Goal: Information Seeking & Learning: Compare options

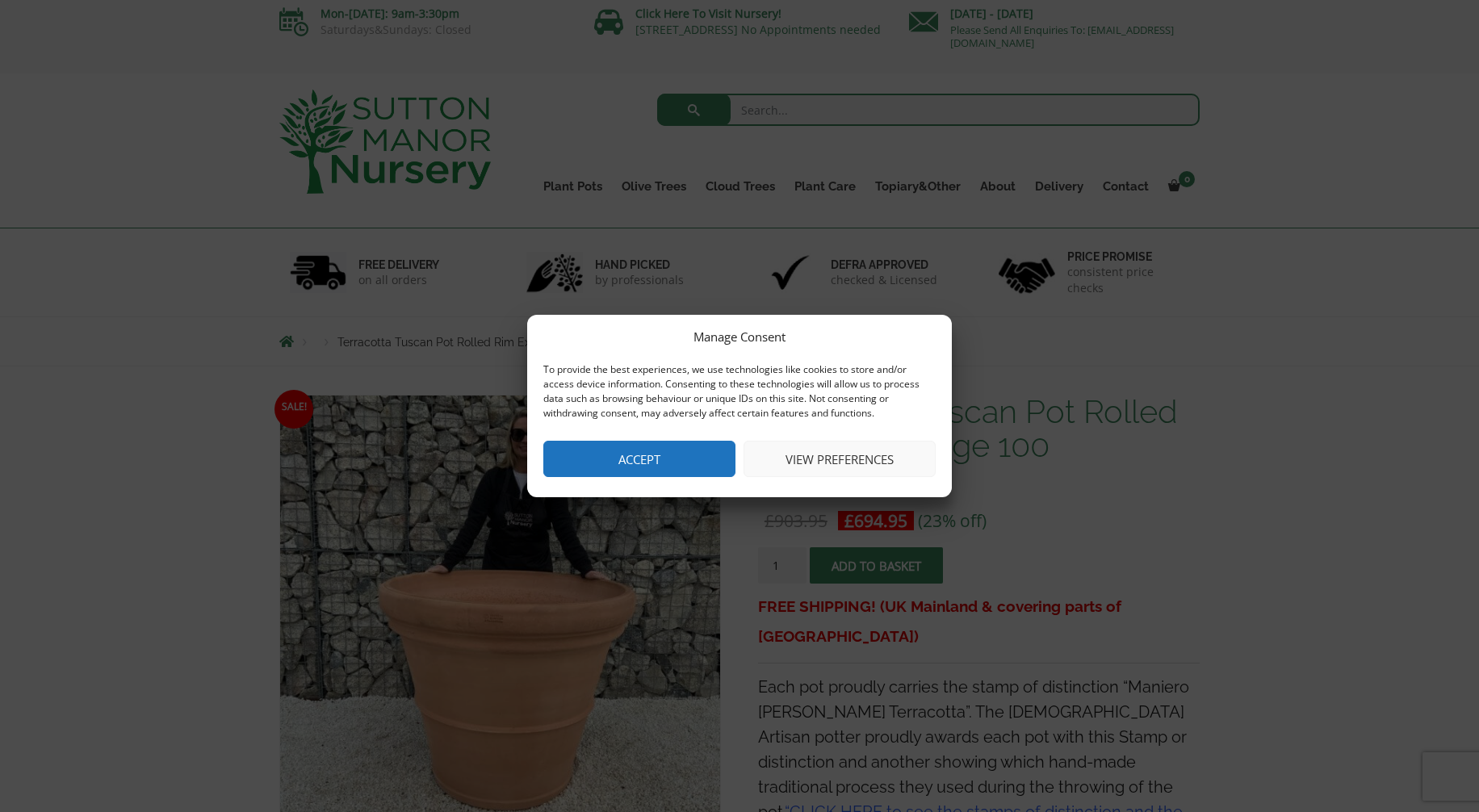
scroll to position [3, 0]
click at [654, 466] on button "Accept" at bounding box center [639, 458] width 192 height 37
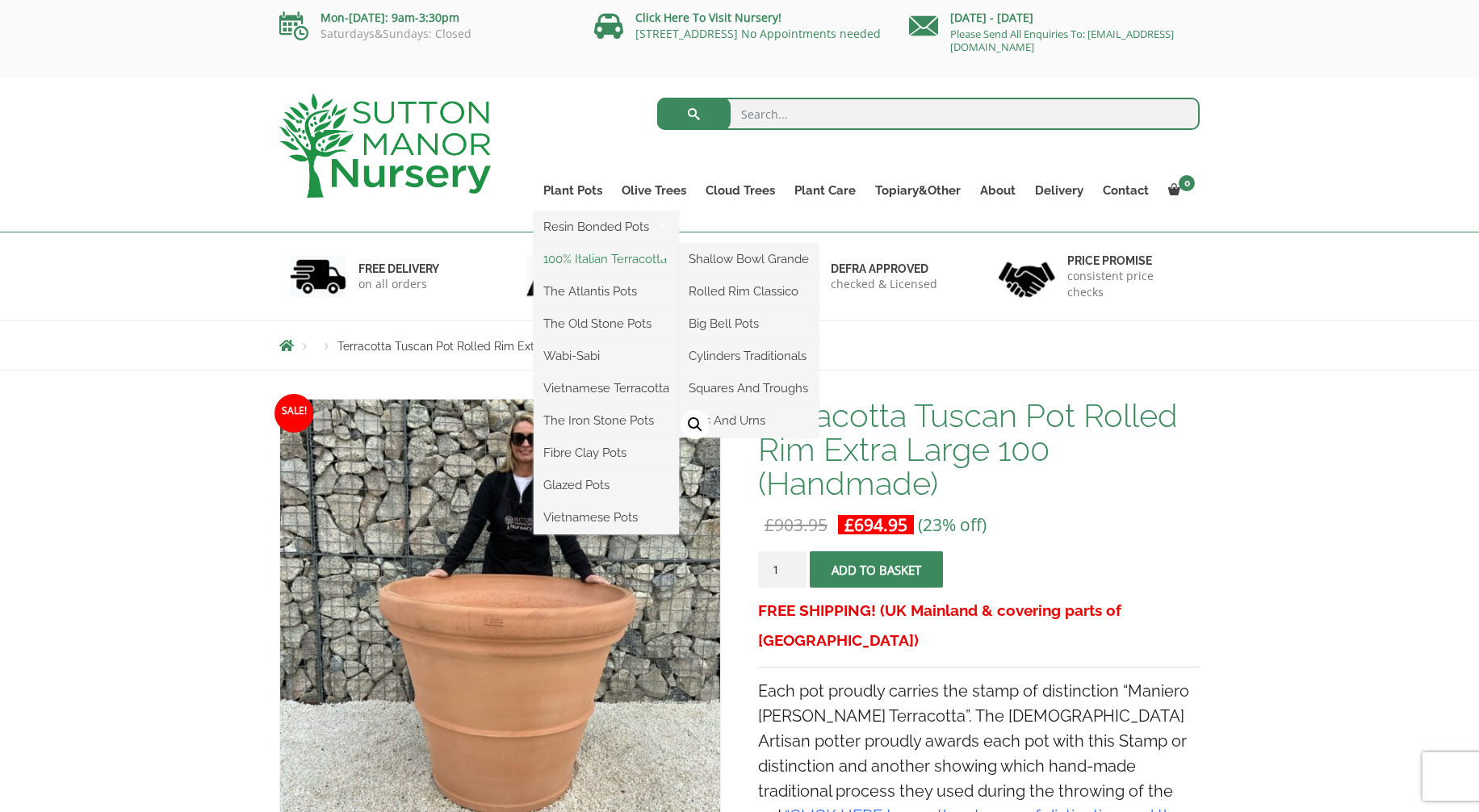
click at [609, 261] on link "100% Italian Terracotta" at bounding box center [606, 259] width 145 height 24
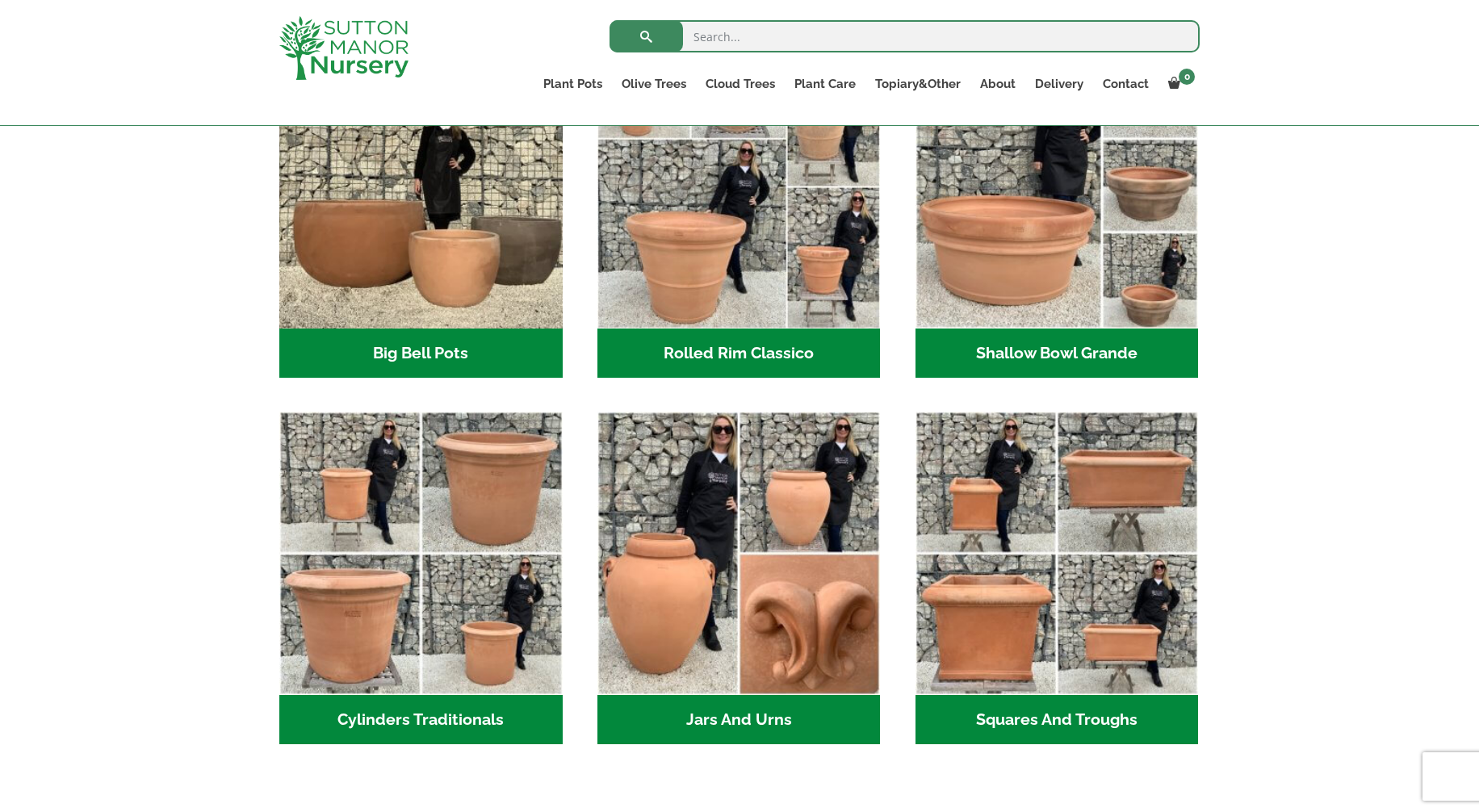
scroll to position [505, 0]
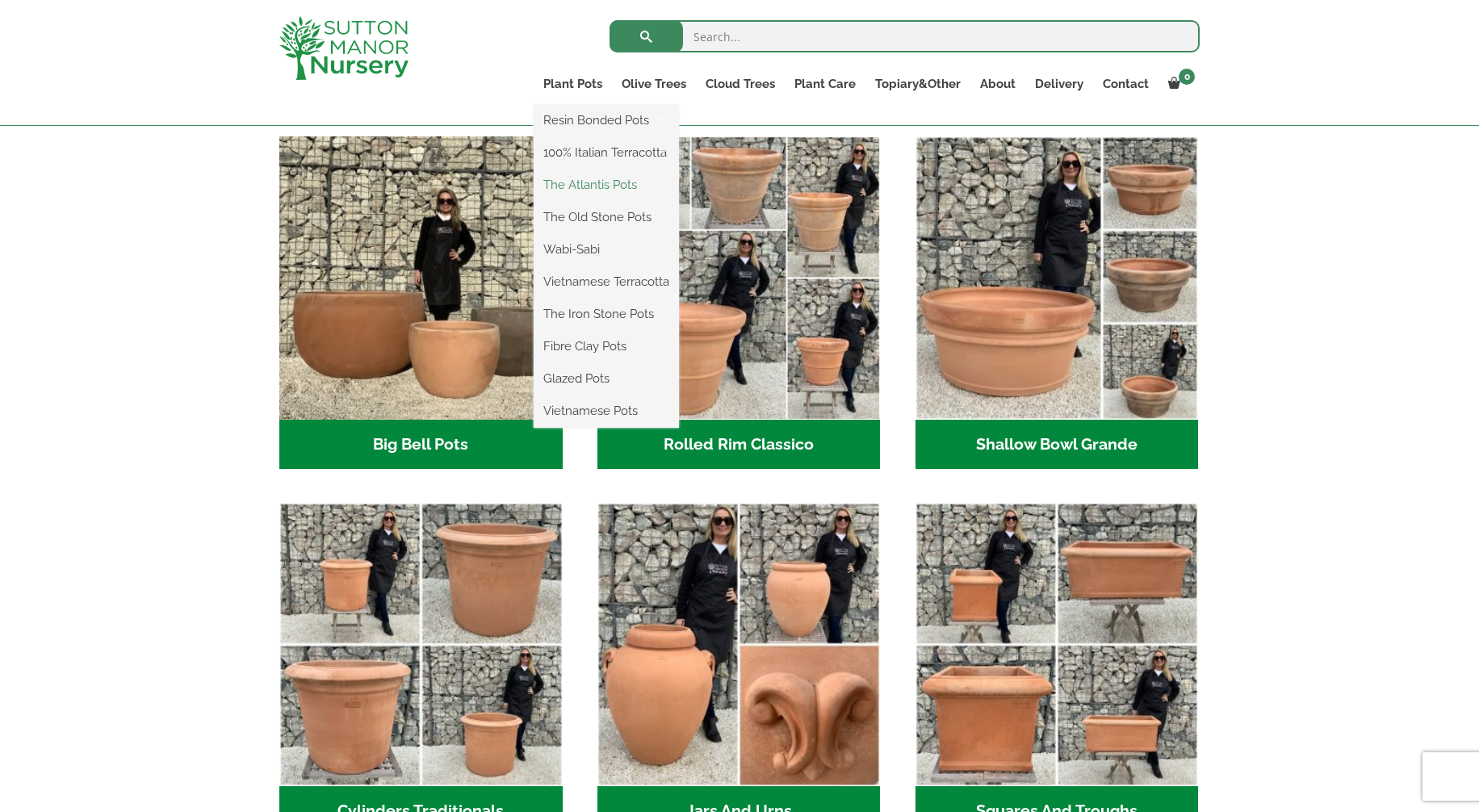
click at [595, 182] on link "The Atlantis Pots" at bounding box center [606, 185] width 145 height 24
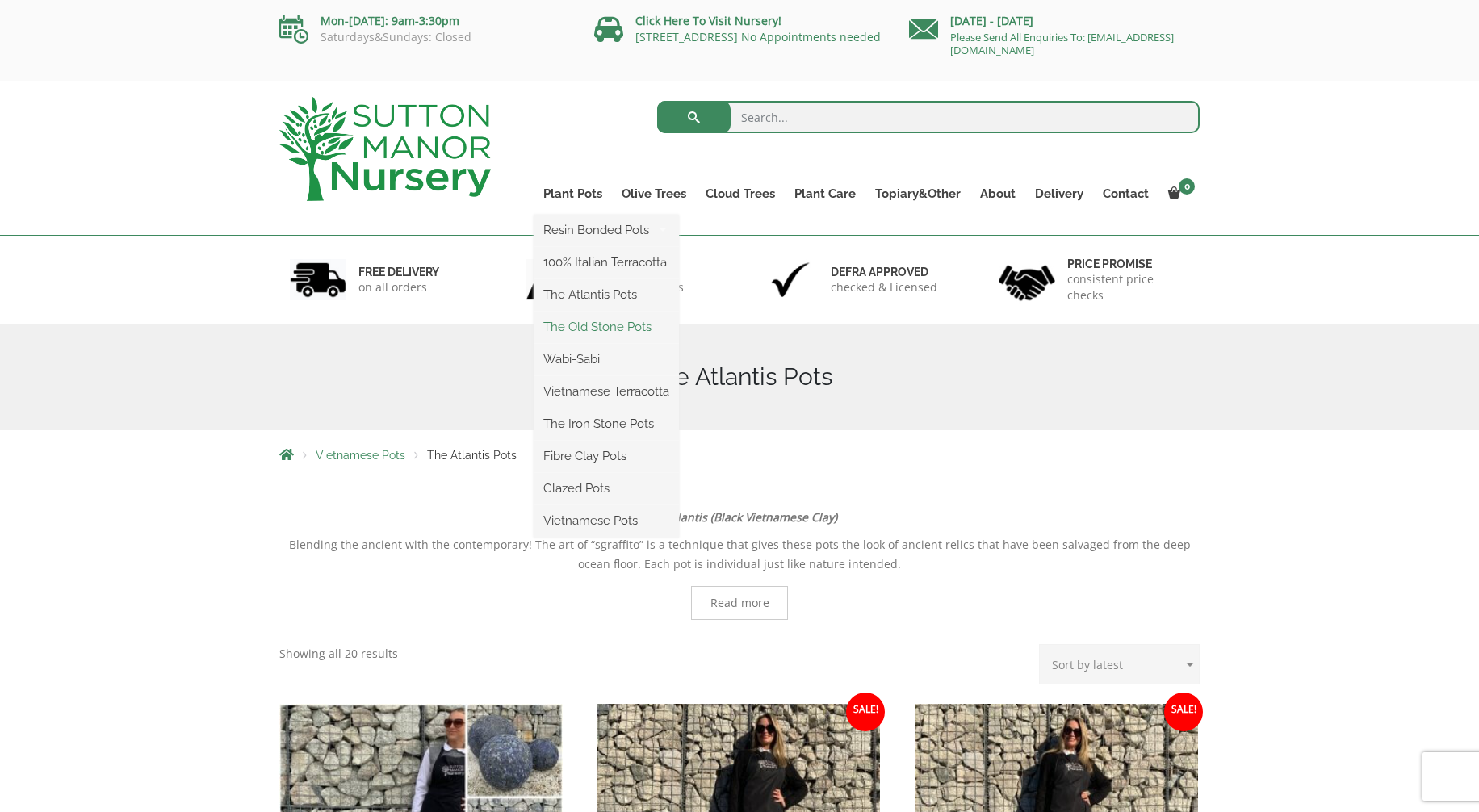
click at [593, 321] on link "The Old Stone Pots" at bounding box center [606, 327] width 145 height 24
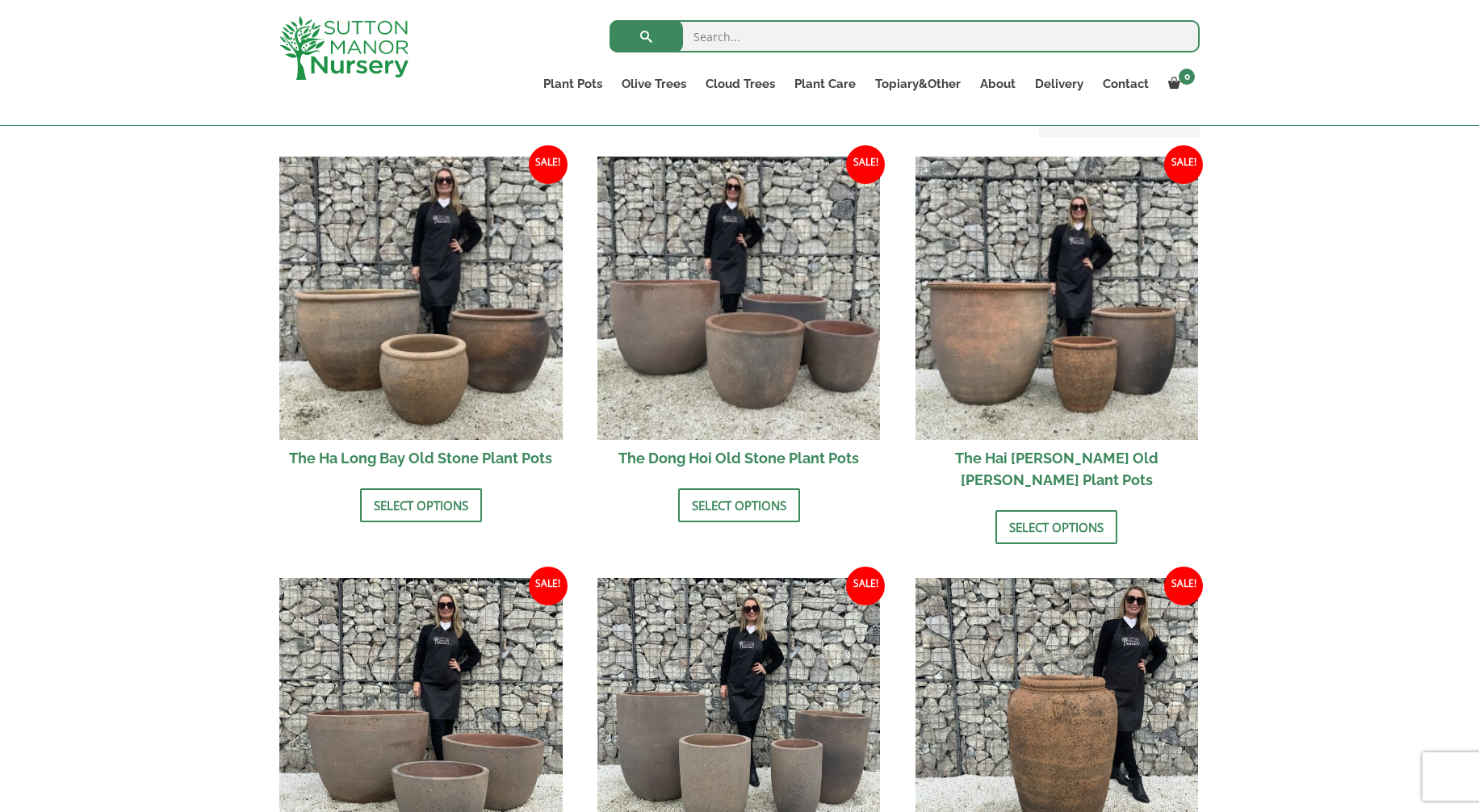
scroll to position [541, 0]
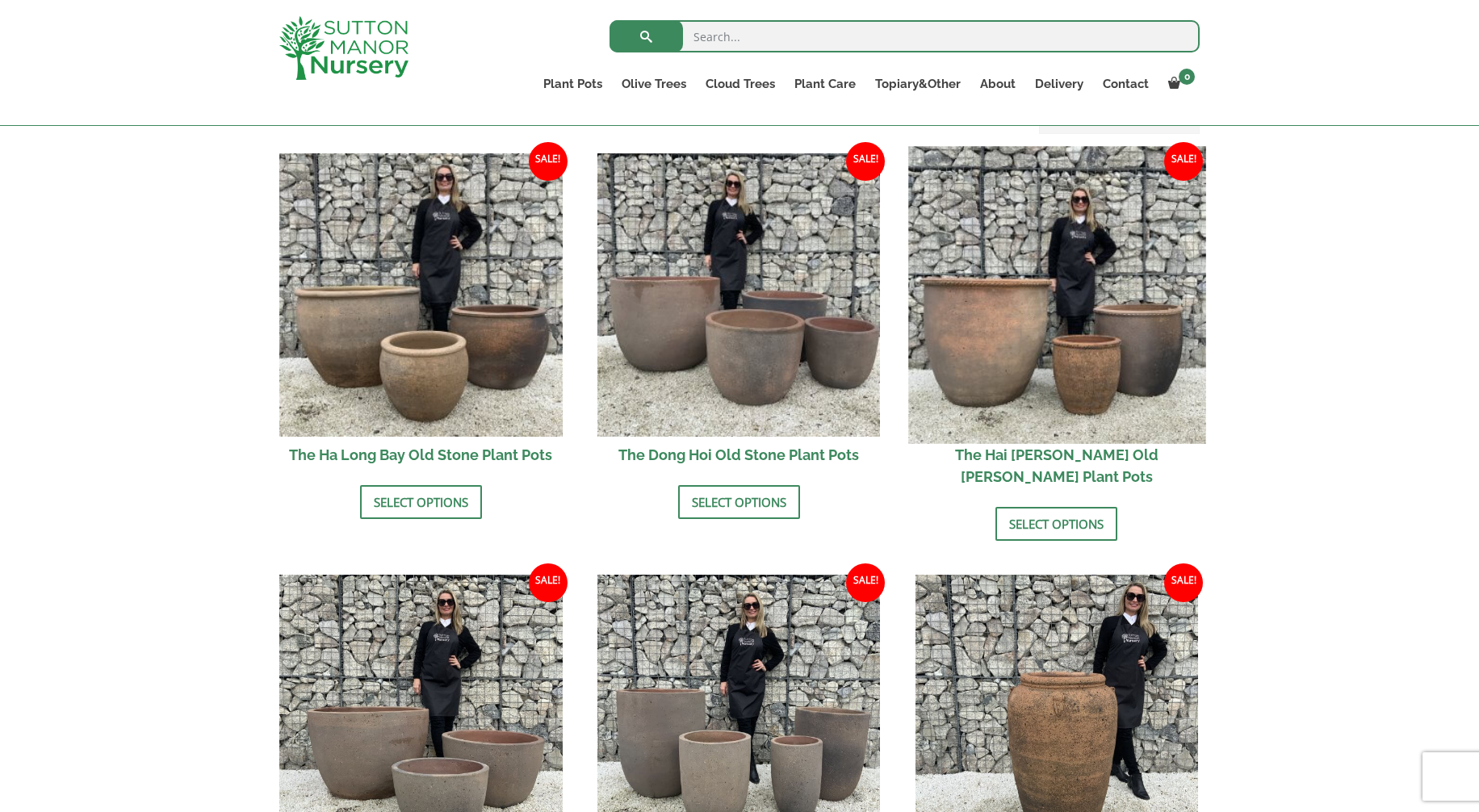
click at [1039, 328] on img at bounding box center [1057, 294] width 297 height 297
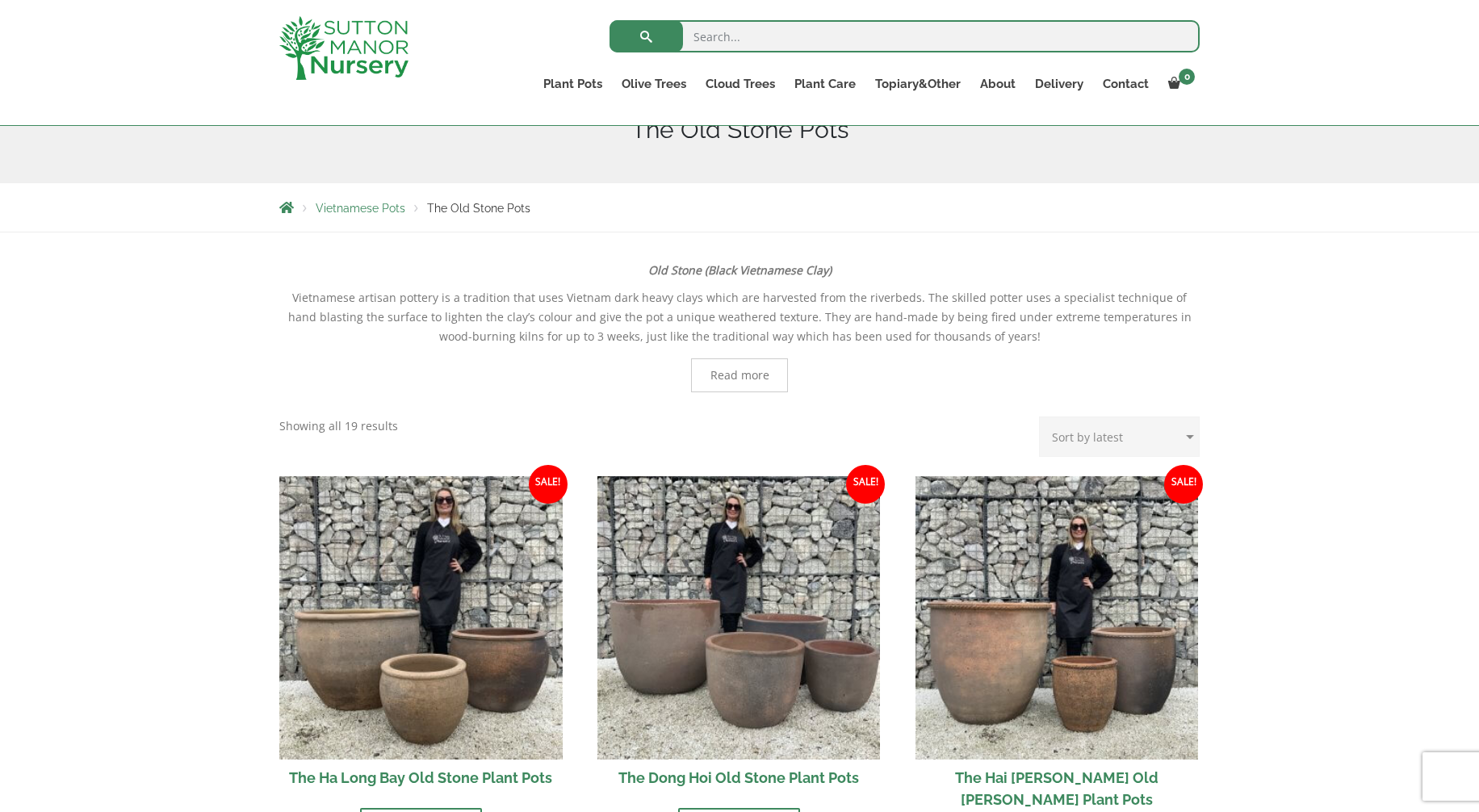
scroll to position [0, 0]
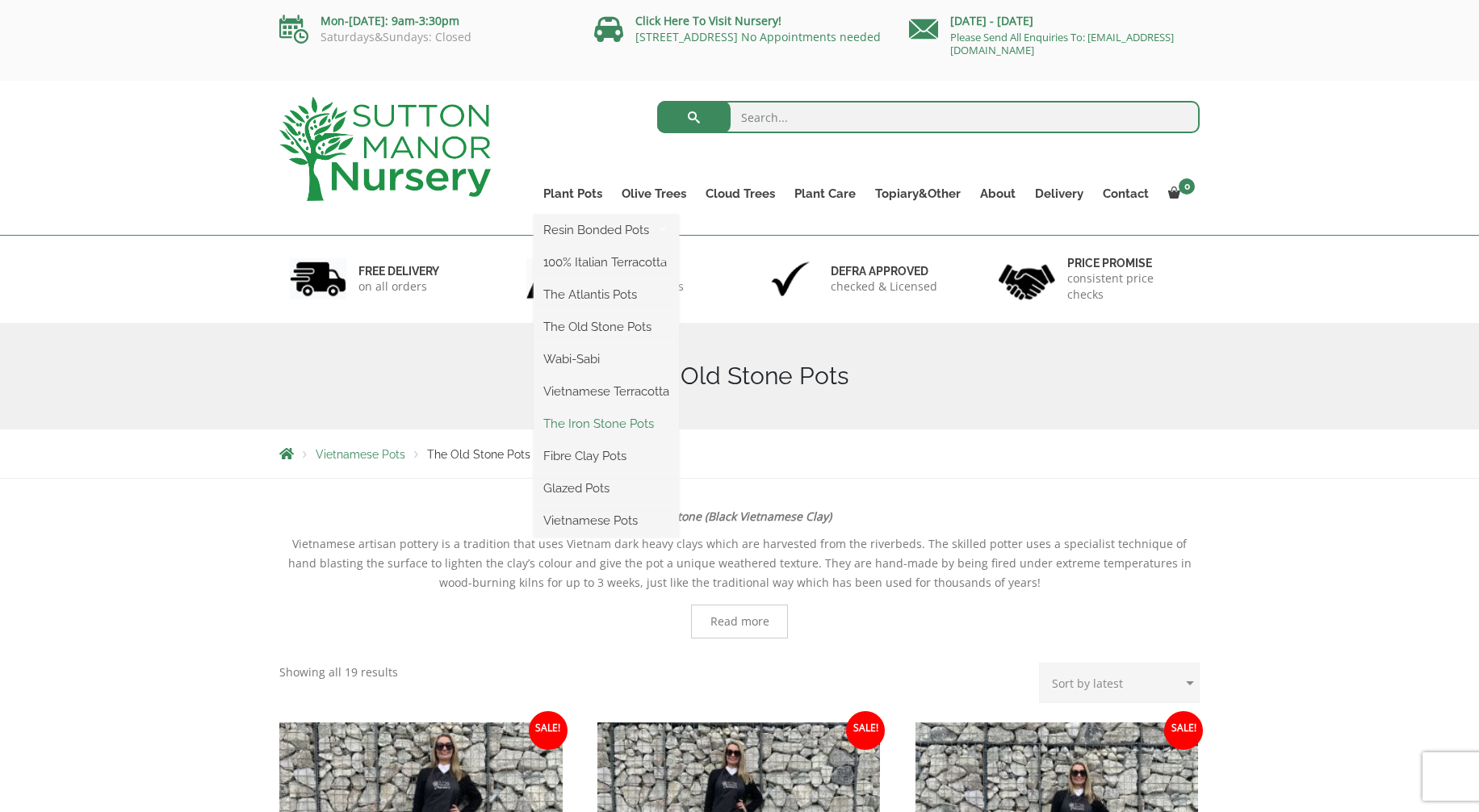
click at [628, 420] on link "The Iron Stone Pots" at bounding box center [606, 423] width 145 height 24
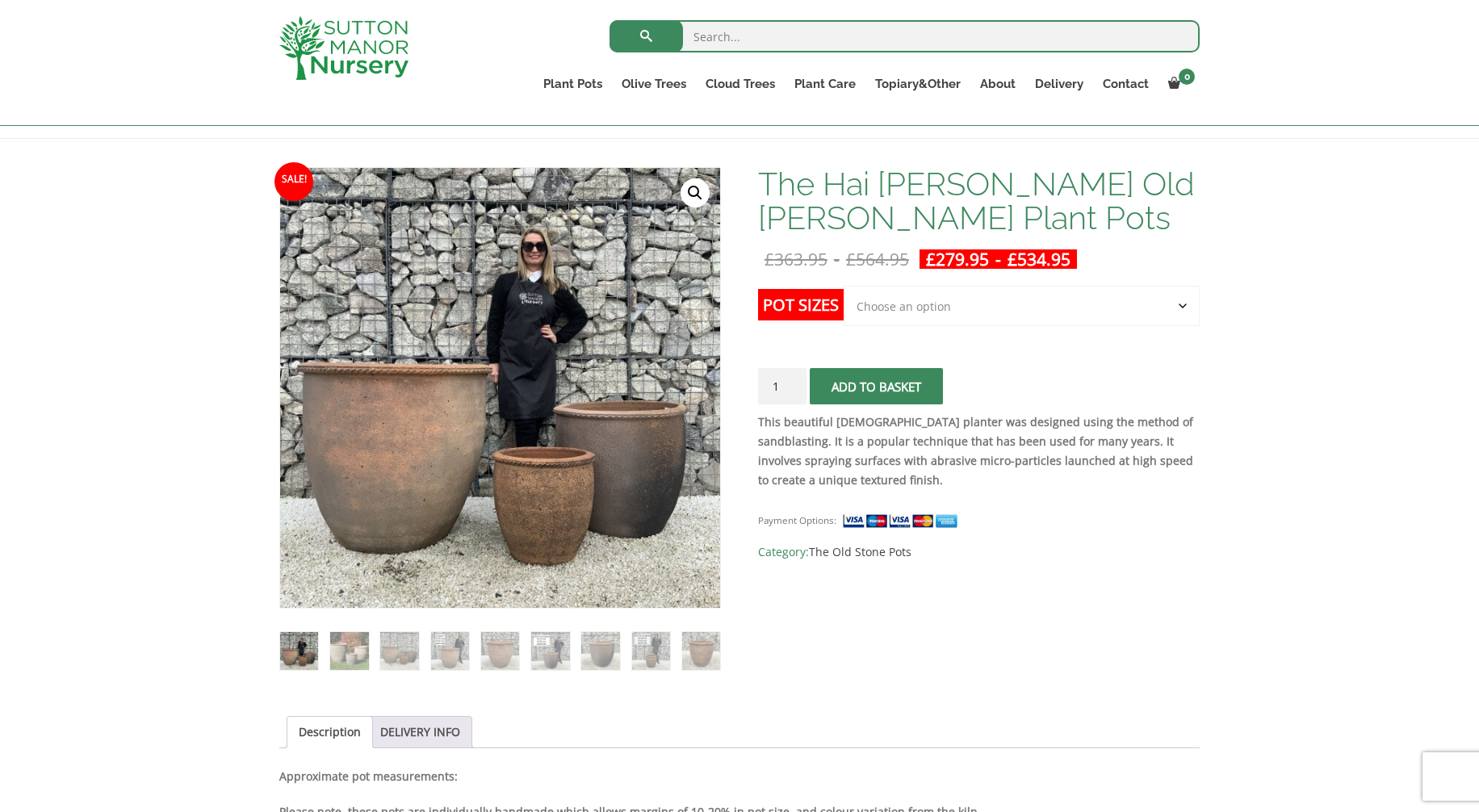
scroll to position [208, 0]
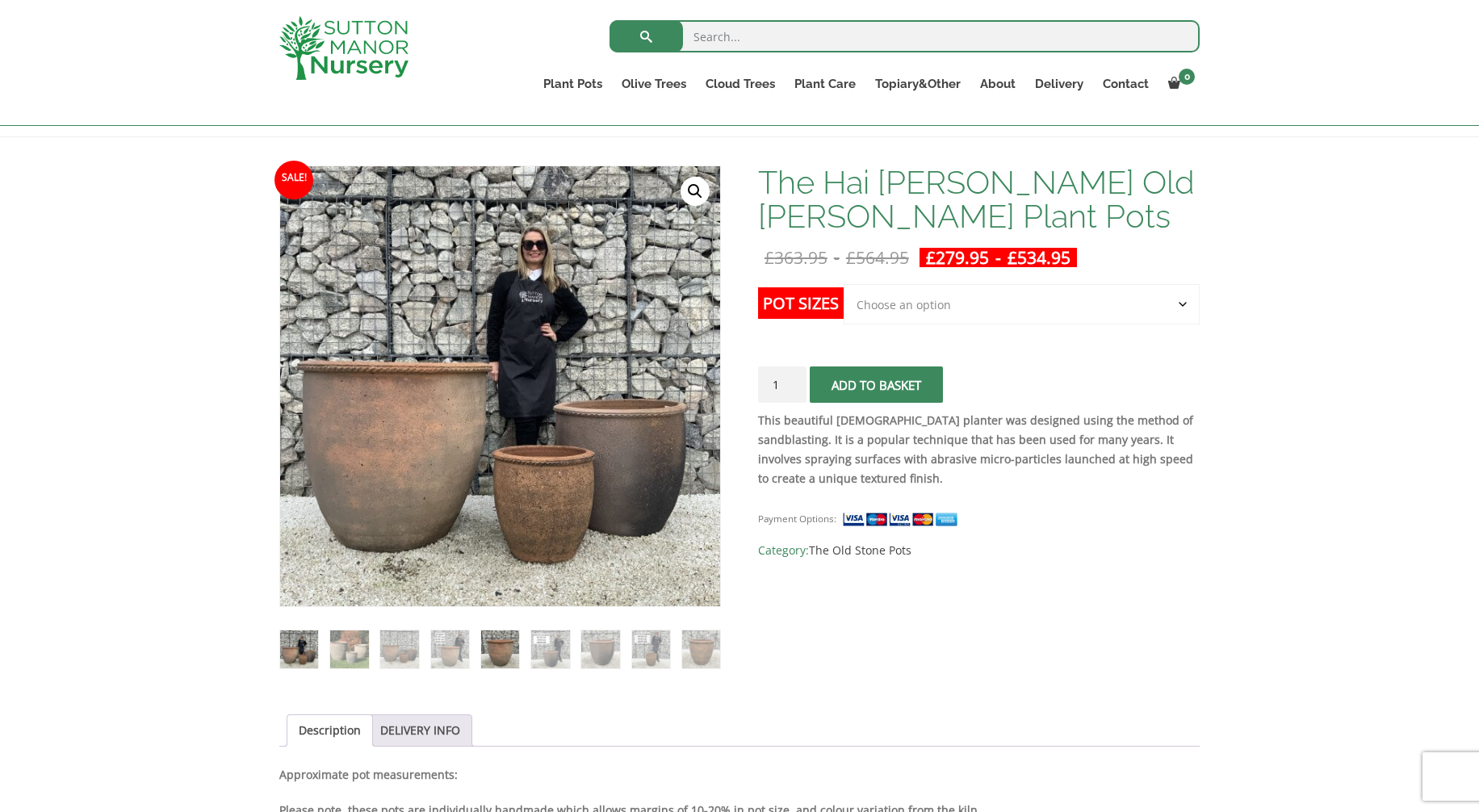
click at [488, 647] on img at bounding box center [500, 649] width 38 height 38
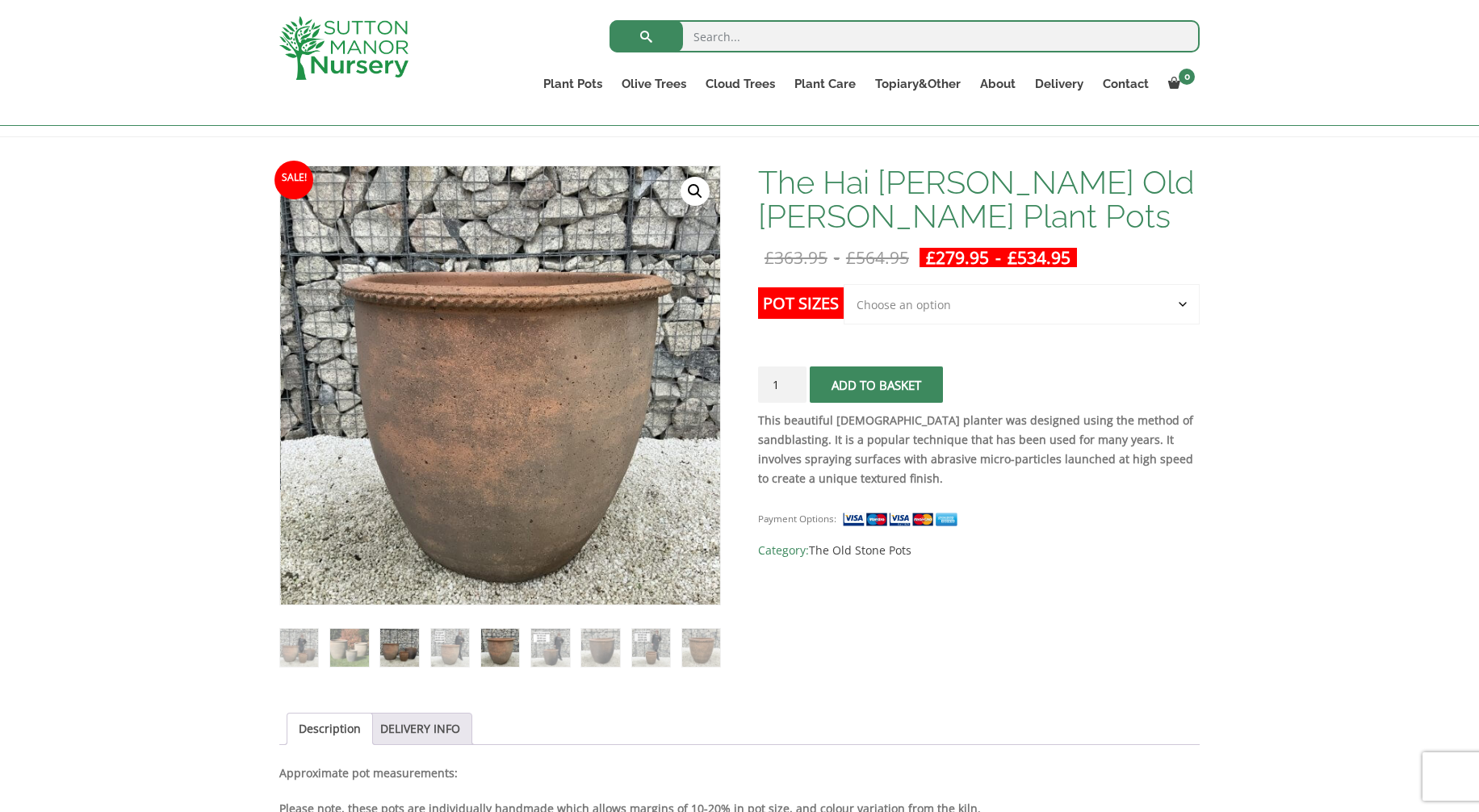
click at [411, 651] on img at bounding box center [400, 648] width 38 height 38
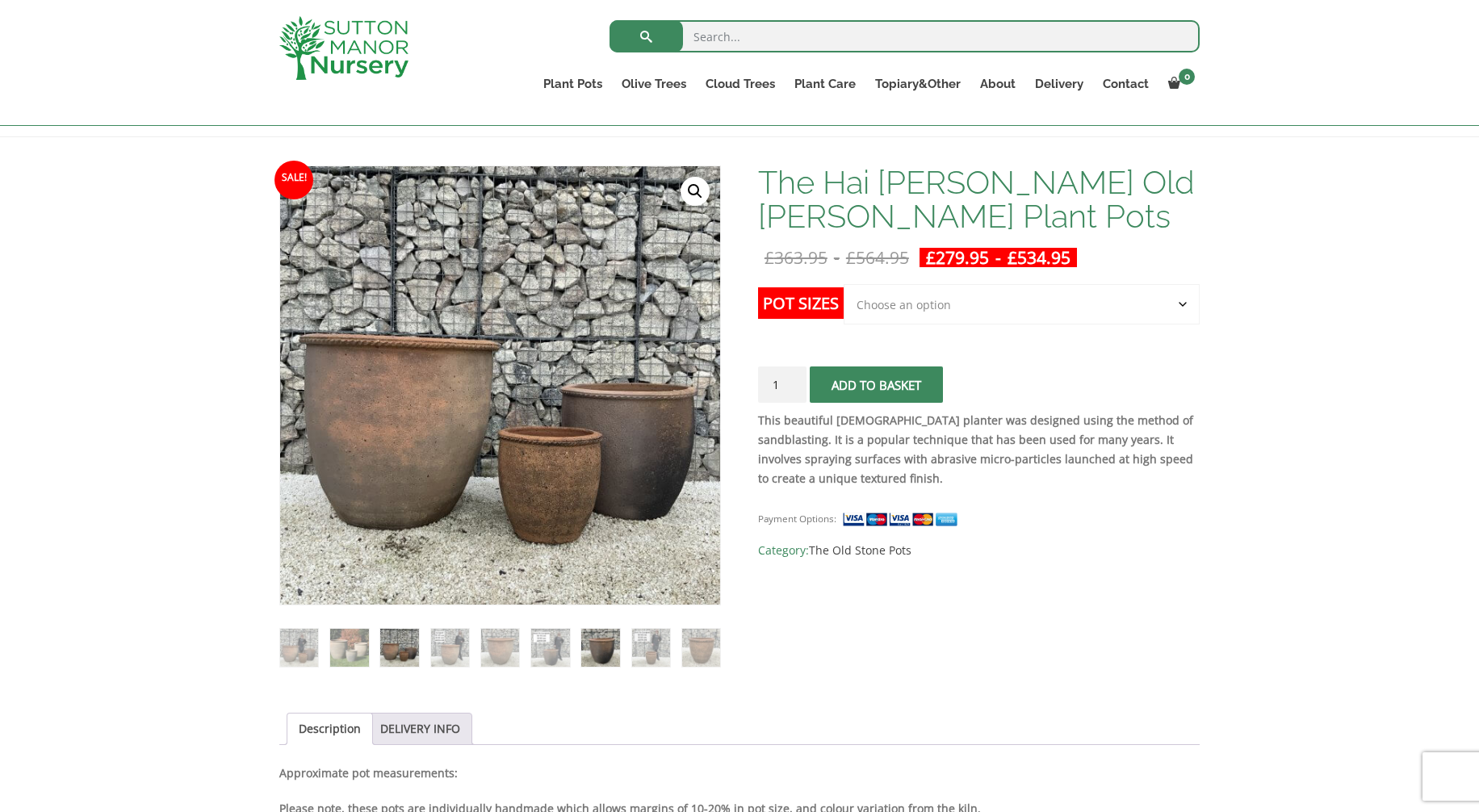
click at [608, 650] on img at bounding box center [600, 648] width 38 height 38
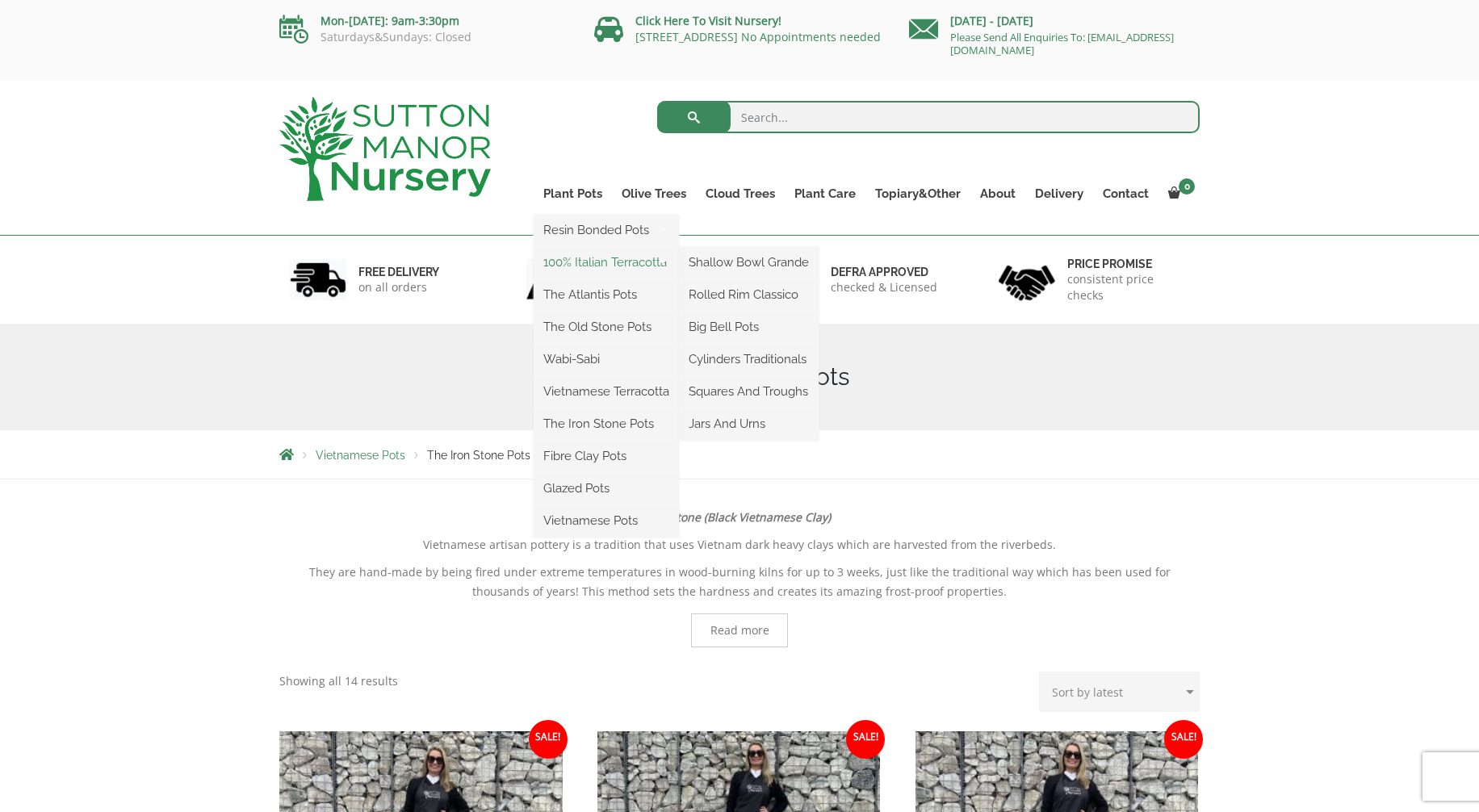
click at [578, 257] on link "100% Italian Terracotta" at bounding box center [606, 262] width 145 height 24
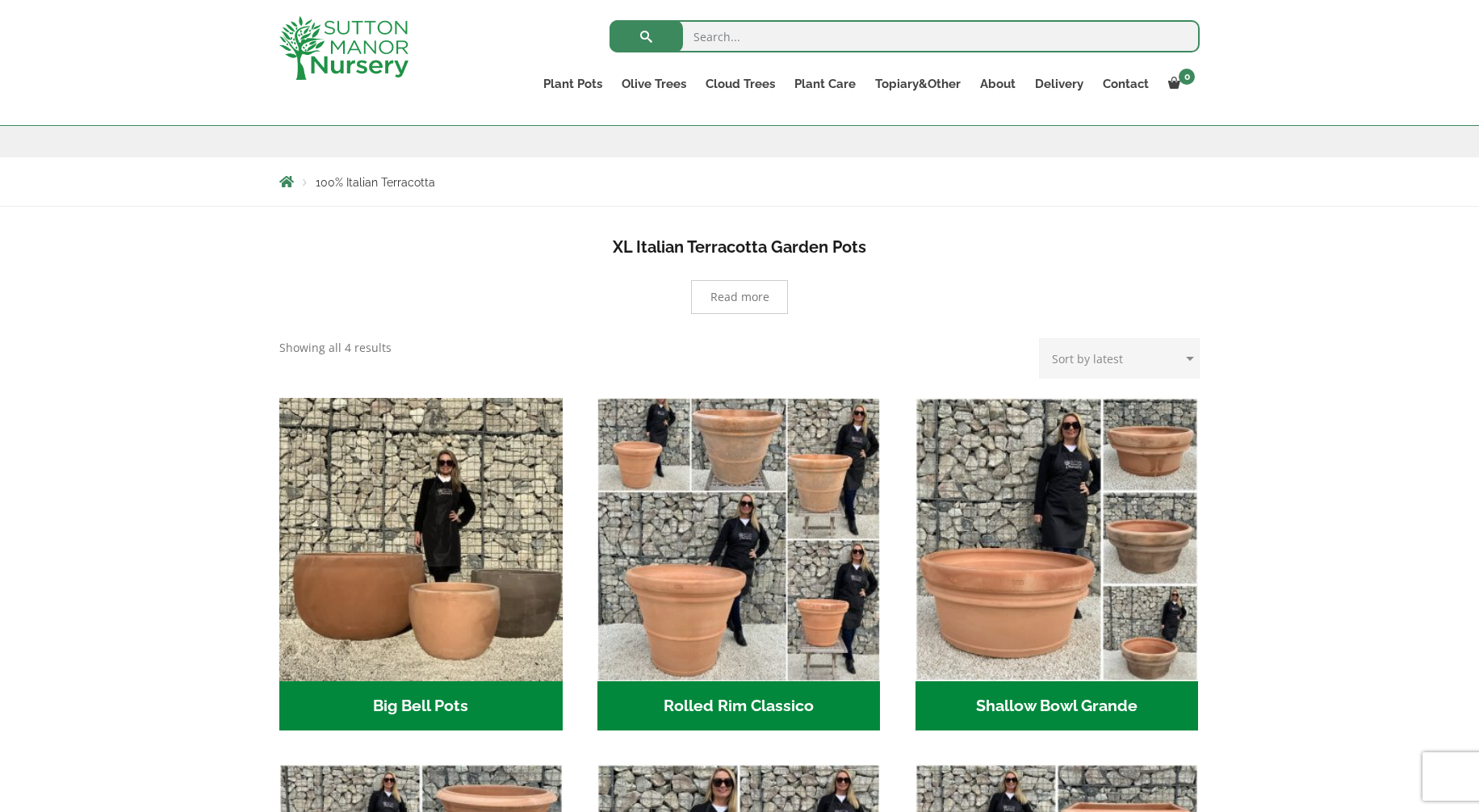
scroll to position [282, 0]
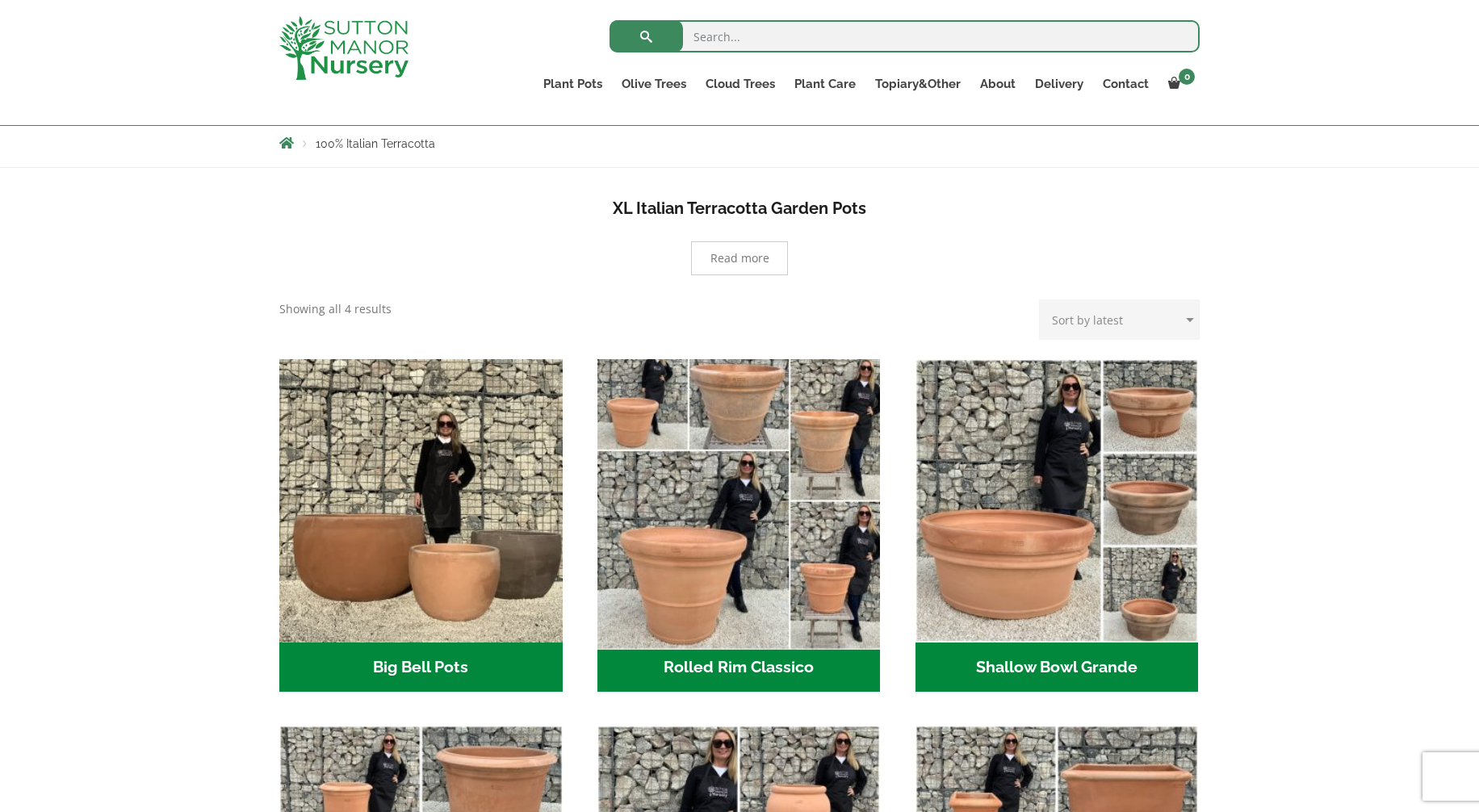
click at [778, 475] on img "Visit product category Rolled Rim Classico" at bounding box center [739, 500] width 297 height 297
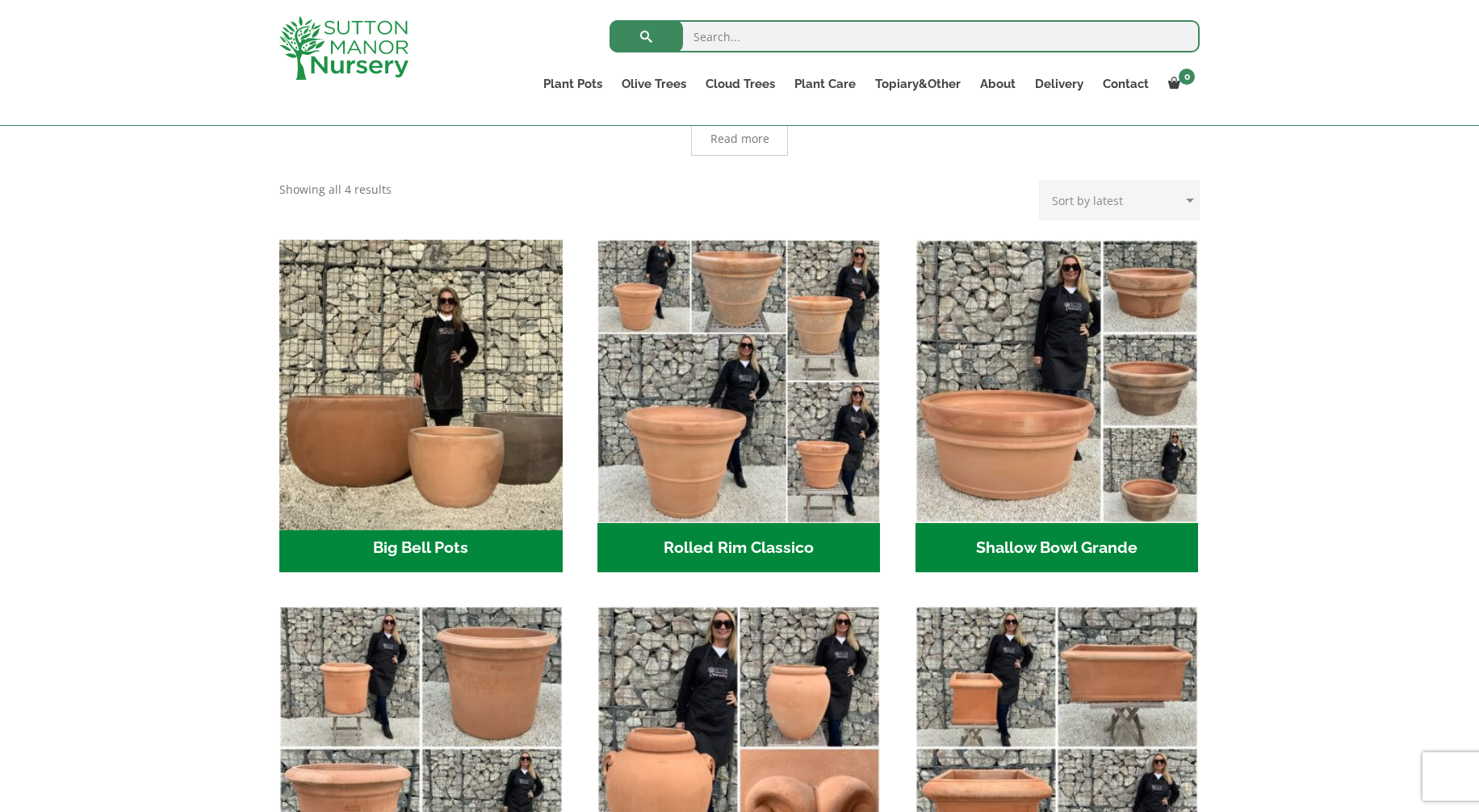
scroll to position [392, 0]
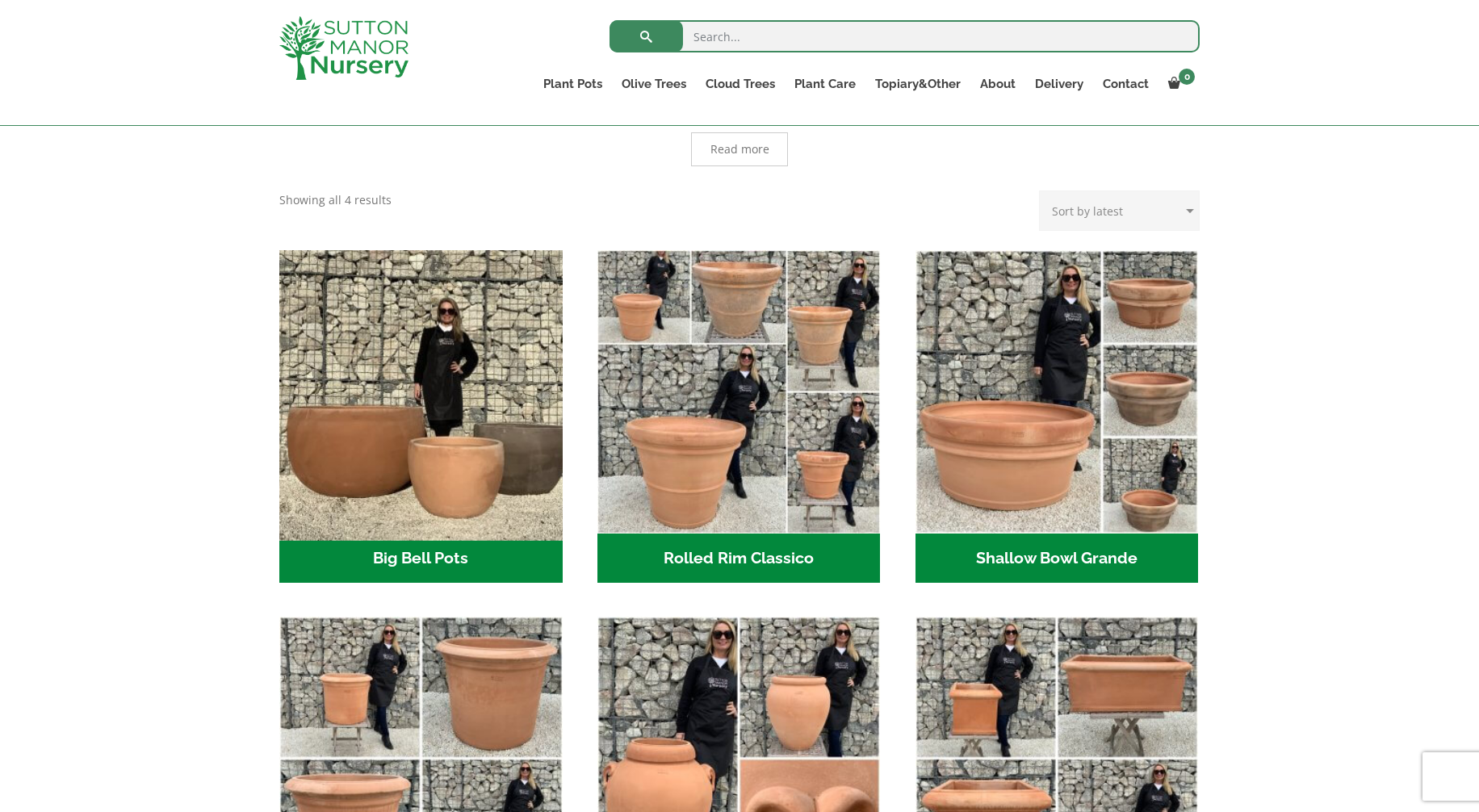
click at [363, 473] on img "Visit product category Big Bell Pots" at bounding box center [420, 391] width 297 height 297
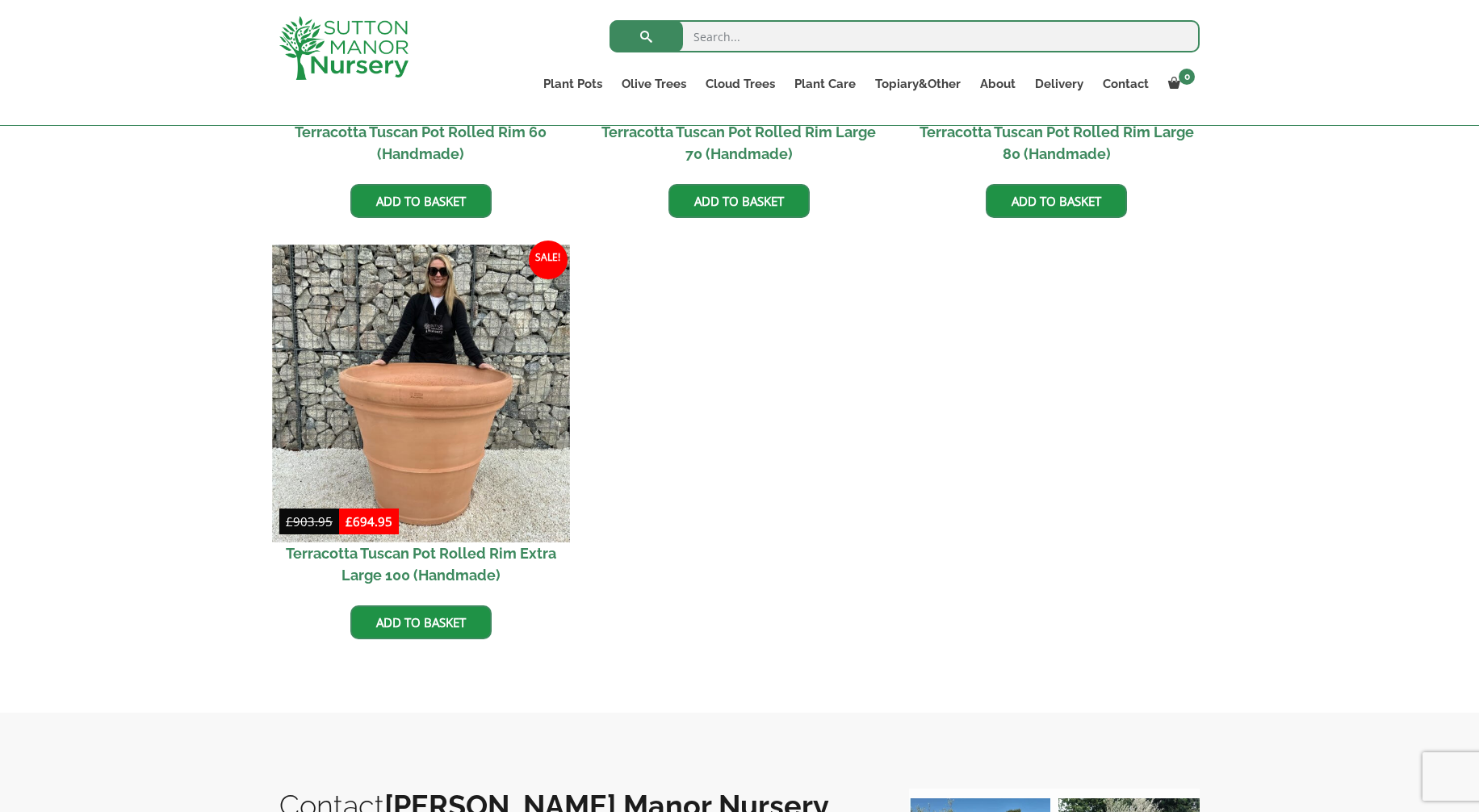
scroll to position [1456, 0]
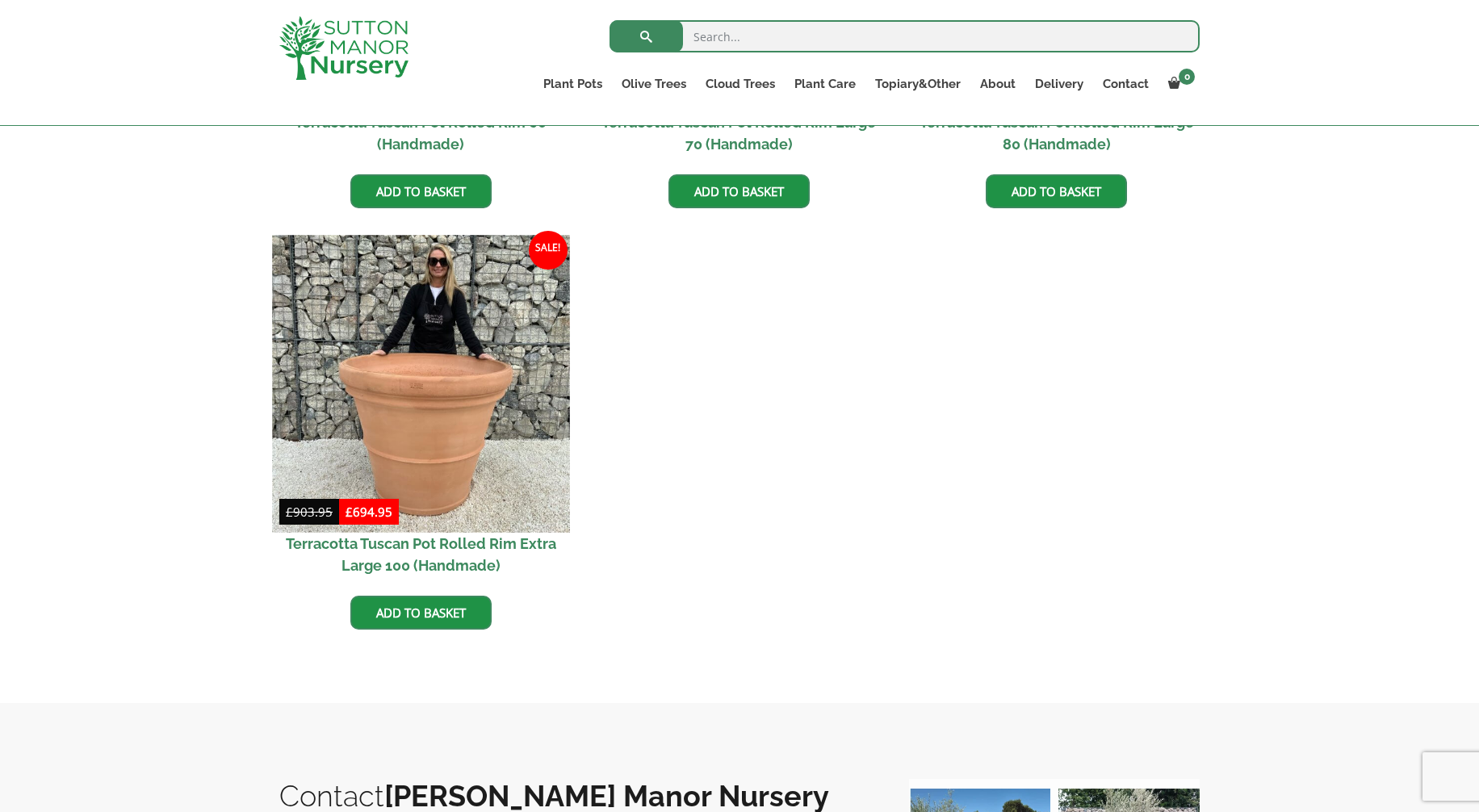
click at [507, 435] on img at bounding box center [420, 383] width 297 height 297
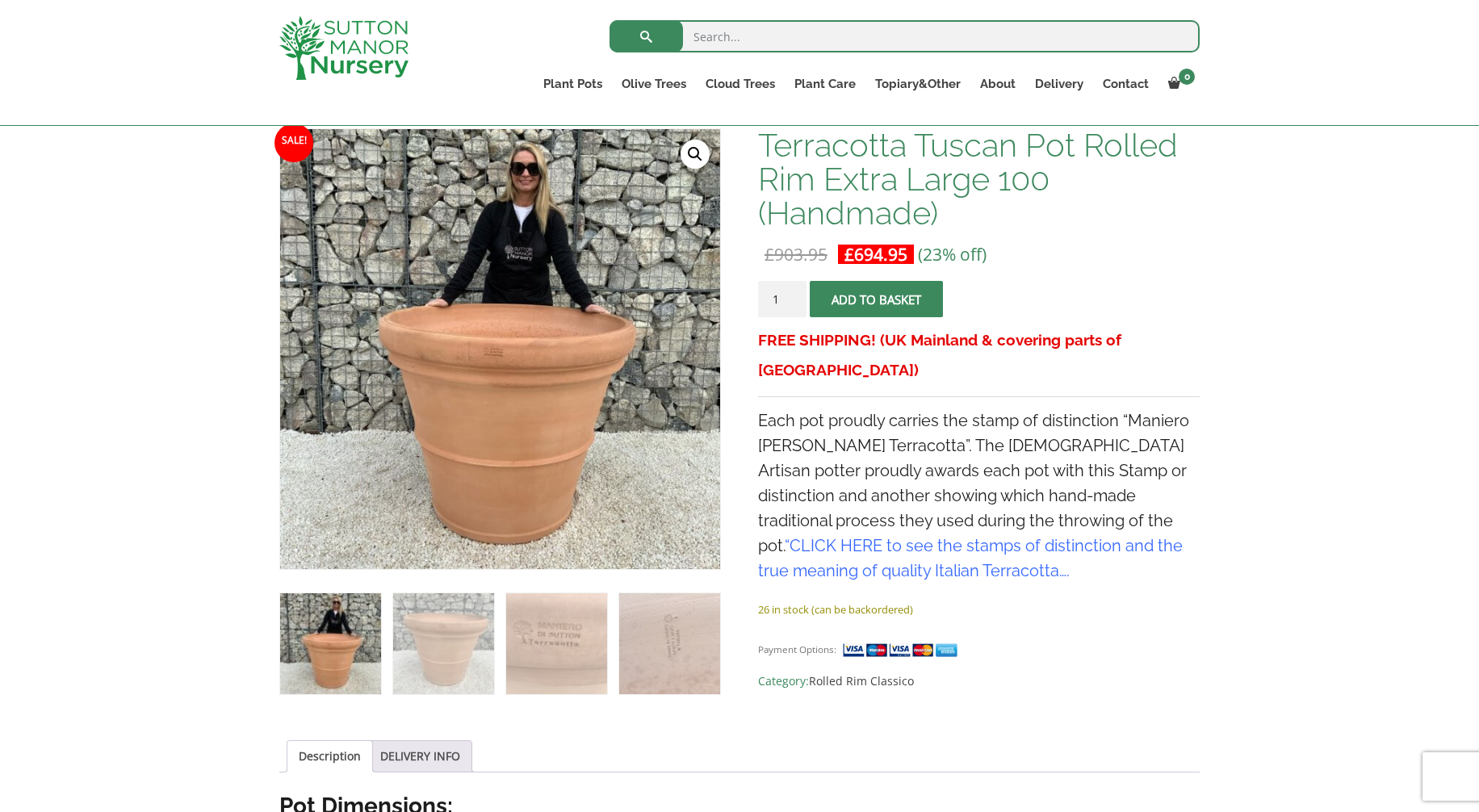
scroll to position [244, 0]
click at [458, 661] on img at bounding box center [444, 645] width 101 height 101
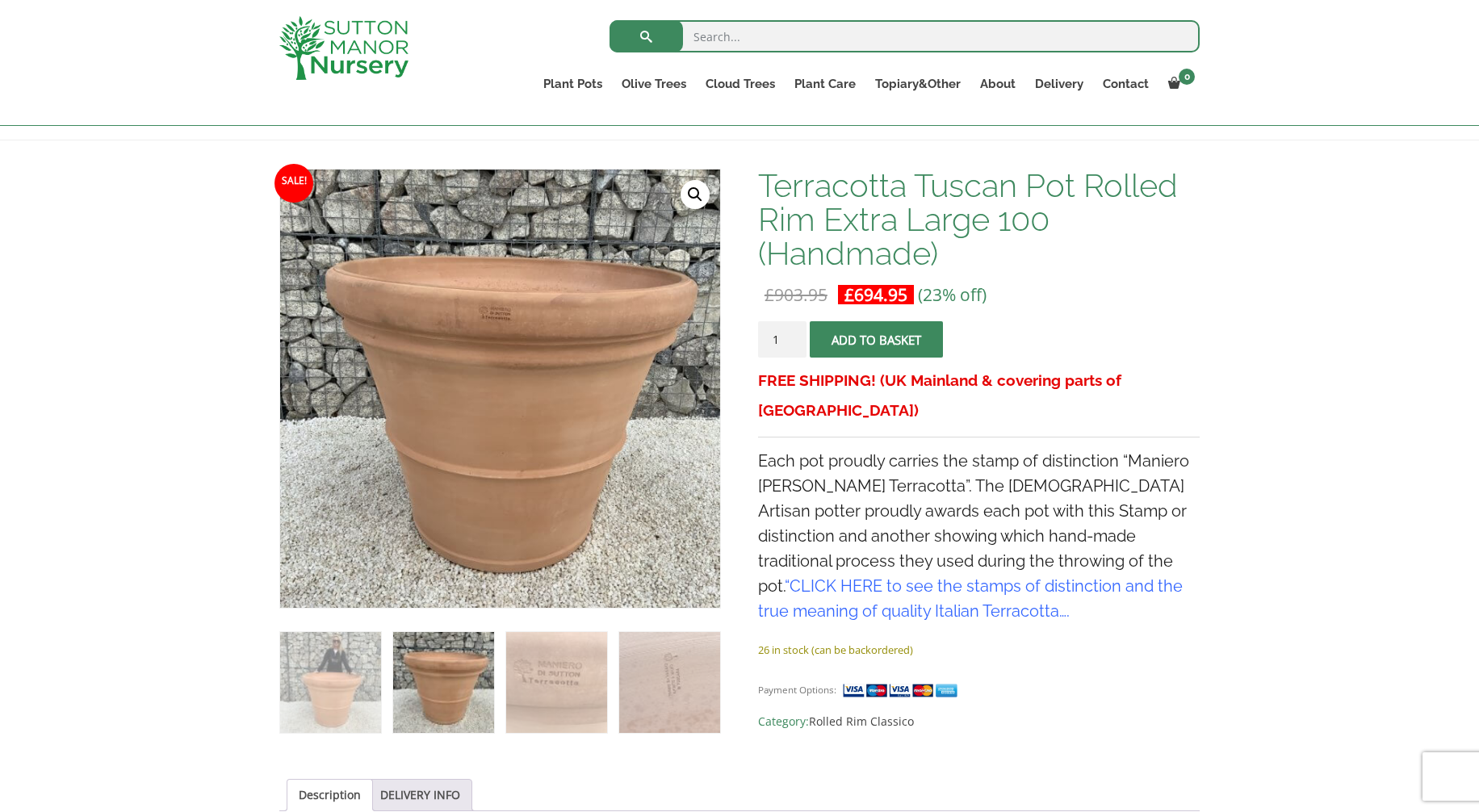
scroll to position [200, 0]
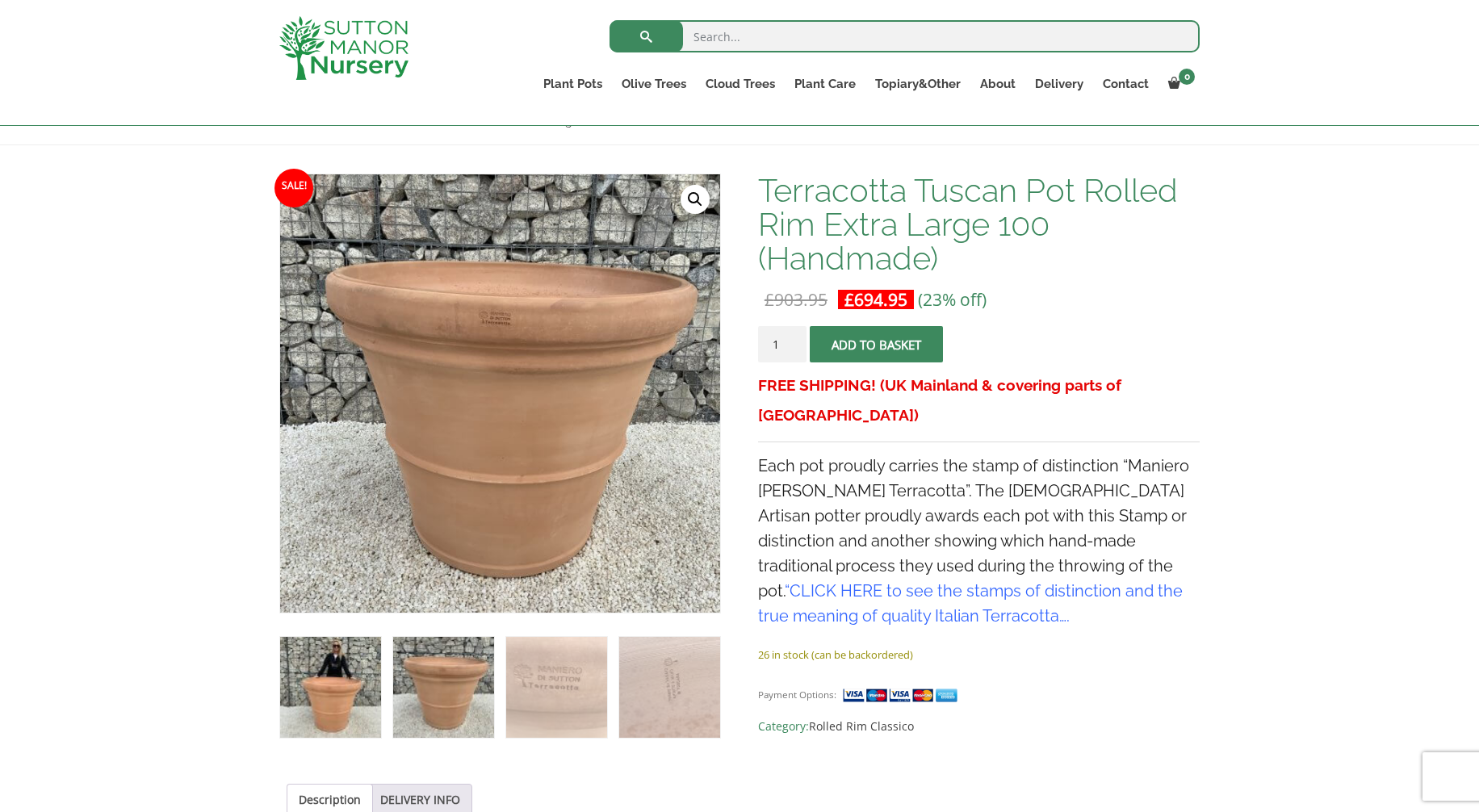
click at [355, 682] on img at bounding box center [331, 688] width 101 height 101
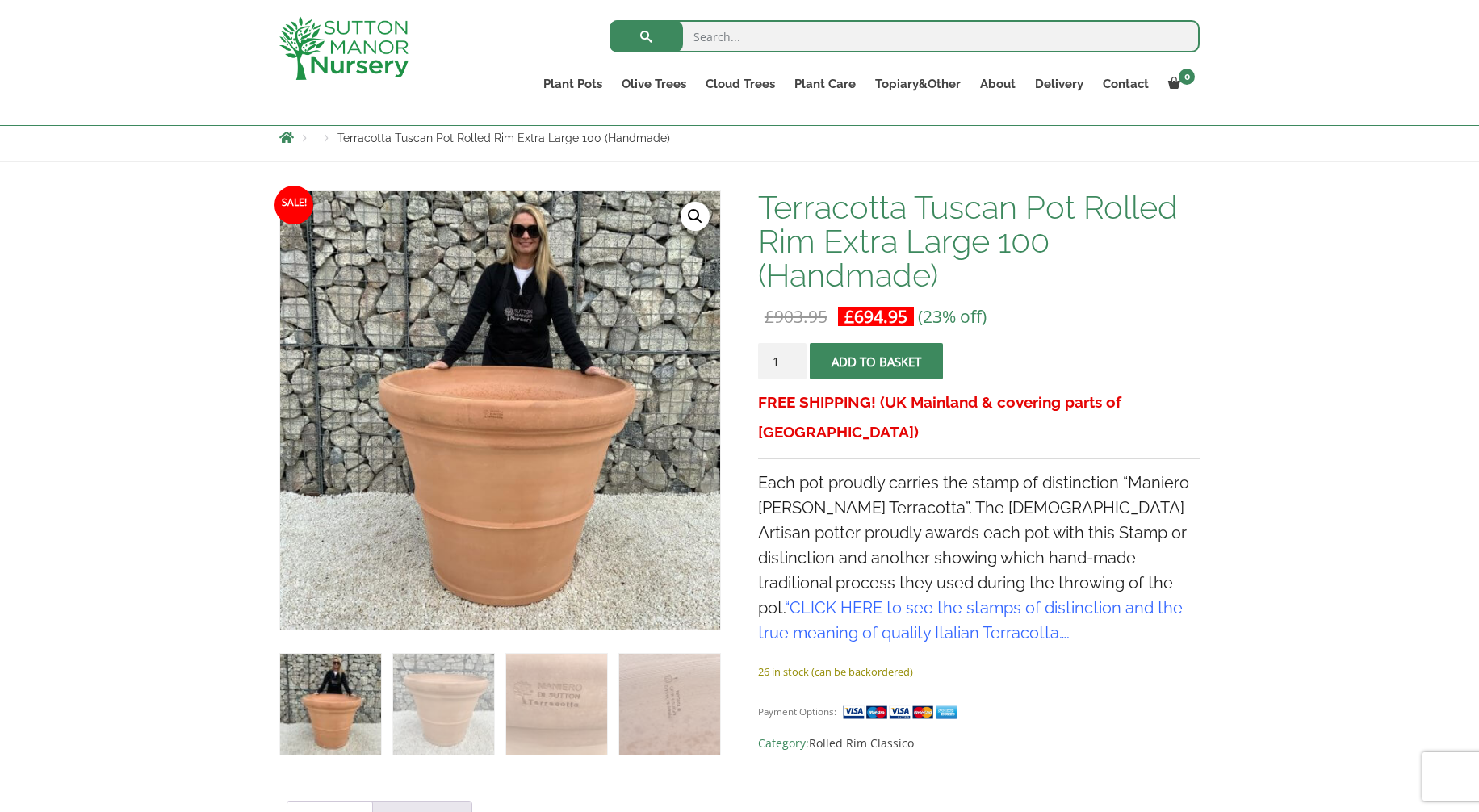
scroll to position [173, 0]
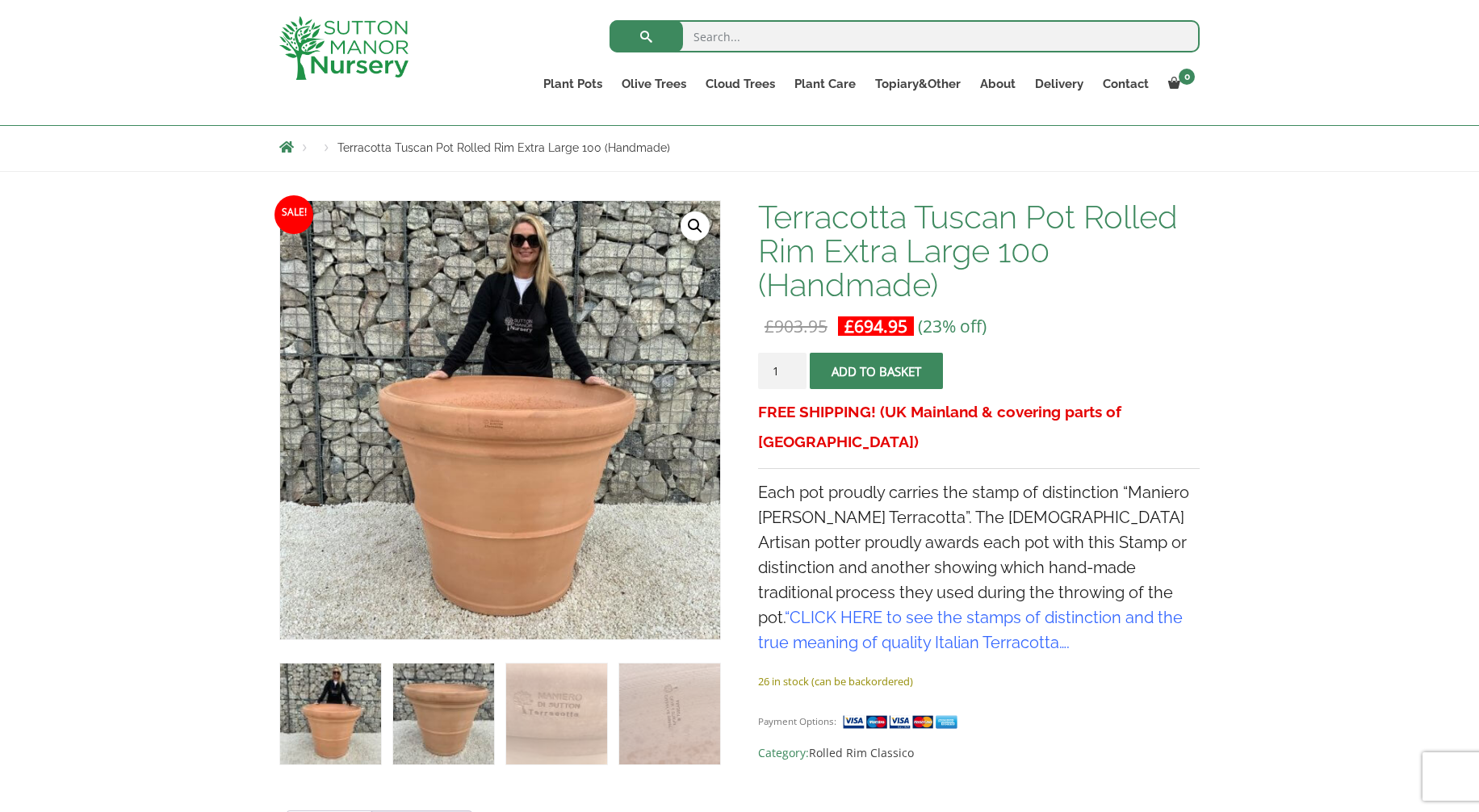
click at [463, 714] on img at bounding box center [444, 715] width 101 height 101
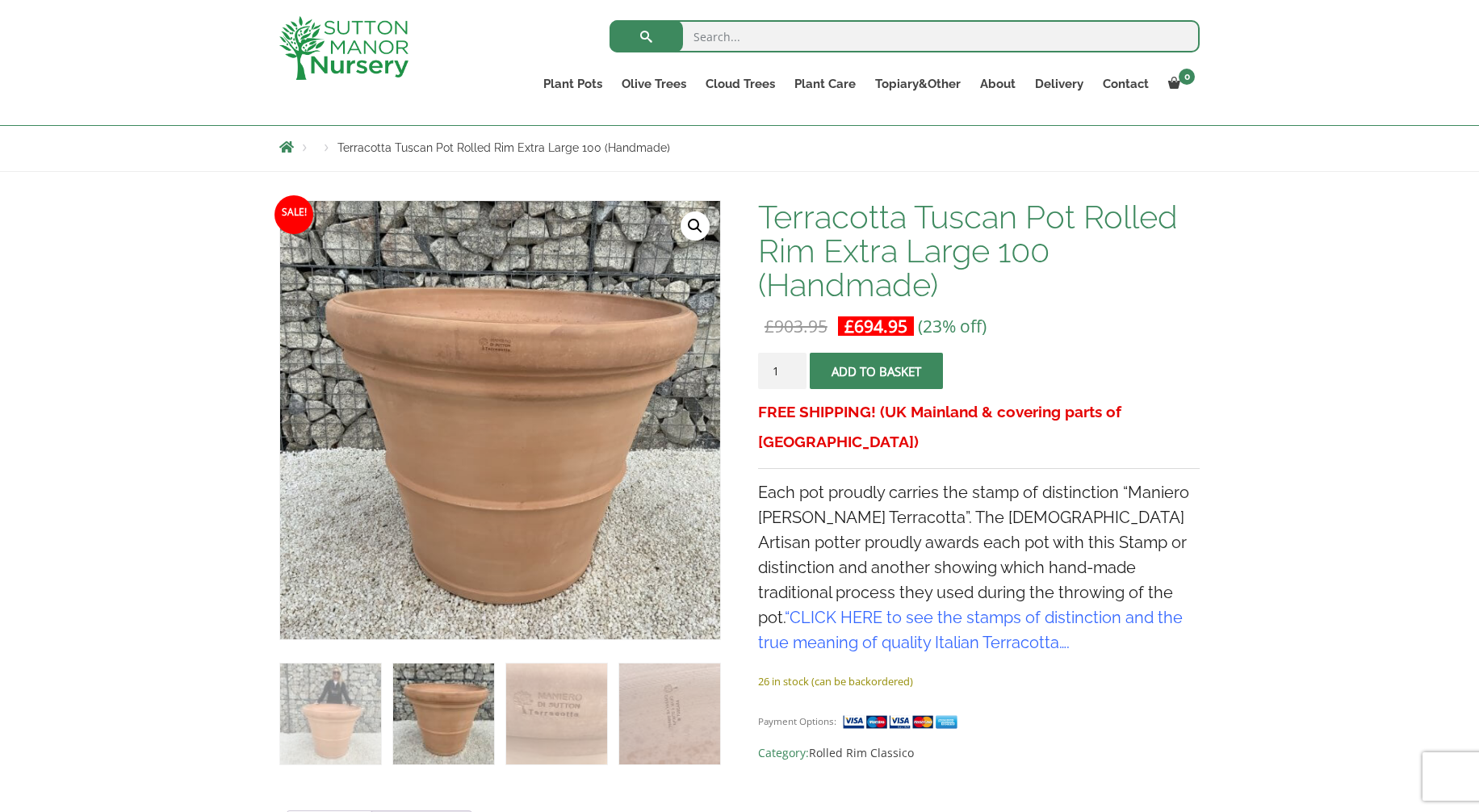
click at [689, 225] on link "🔍" at bounding box center [695, 226] width 29 height 29
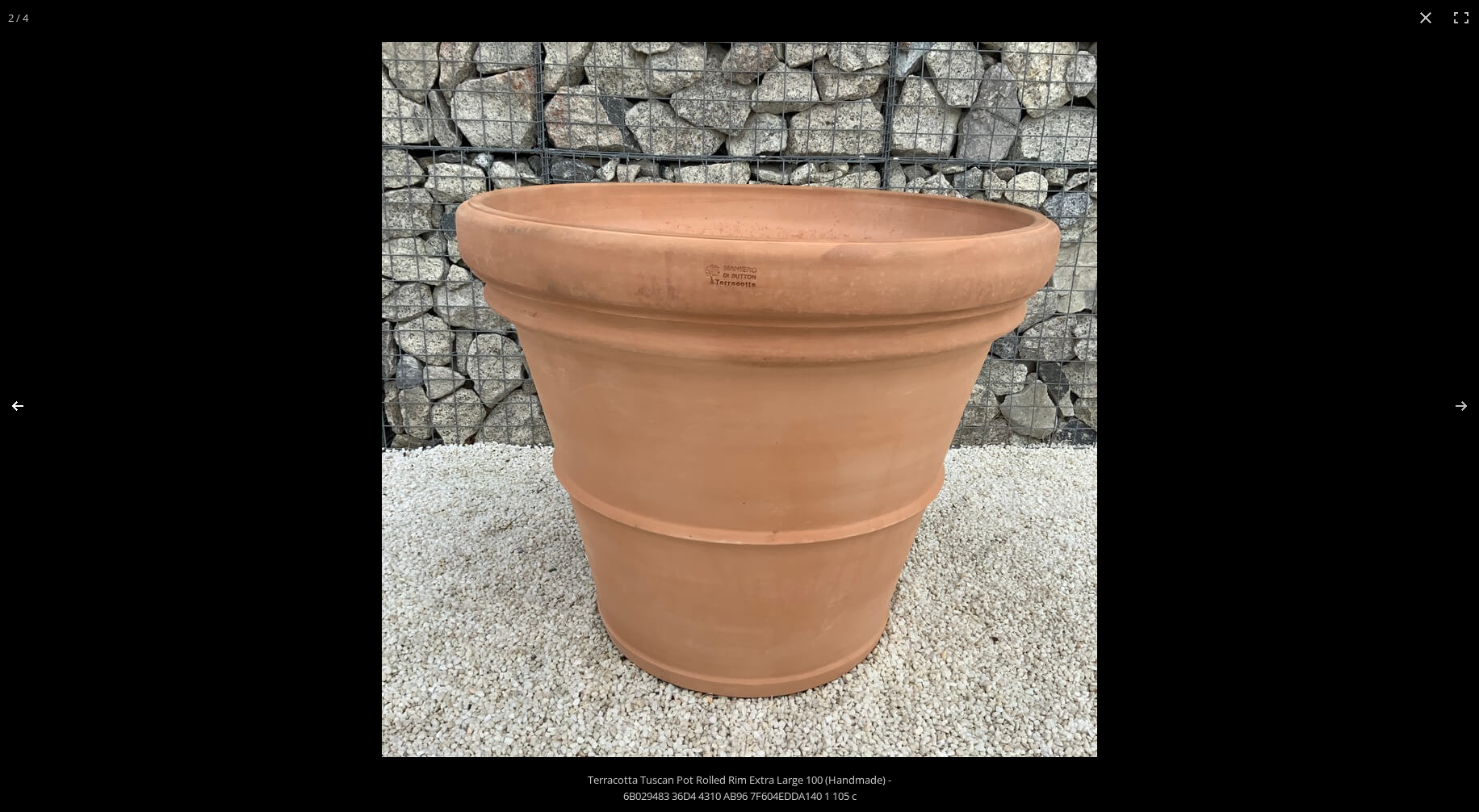
click at [23, 404] on button "Previous (arrow left)" at bounding box center [28, 406] width 57 height 81
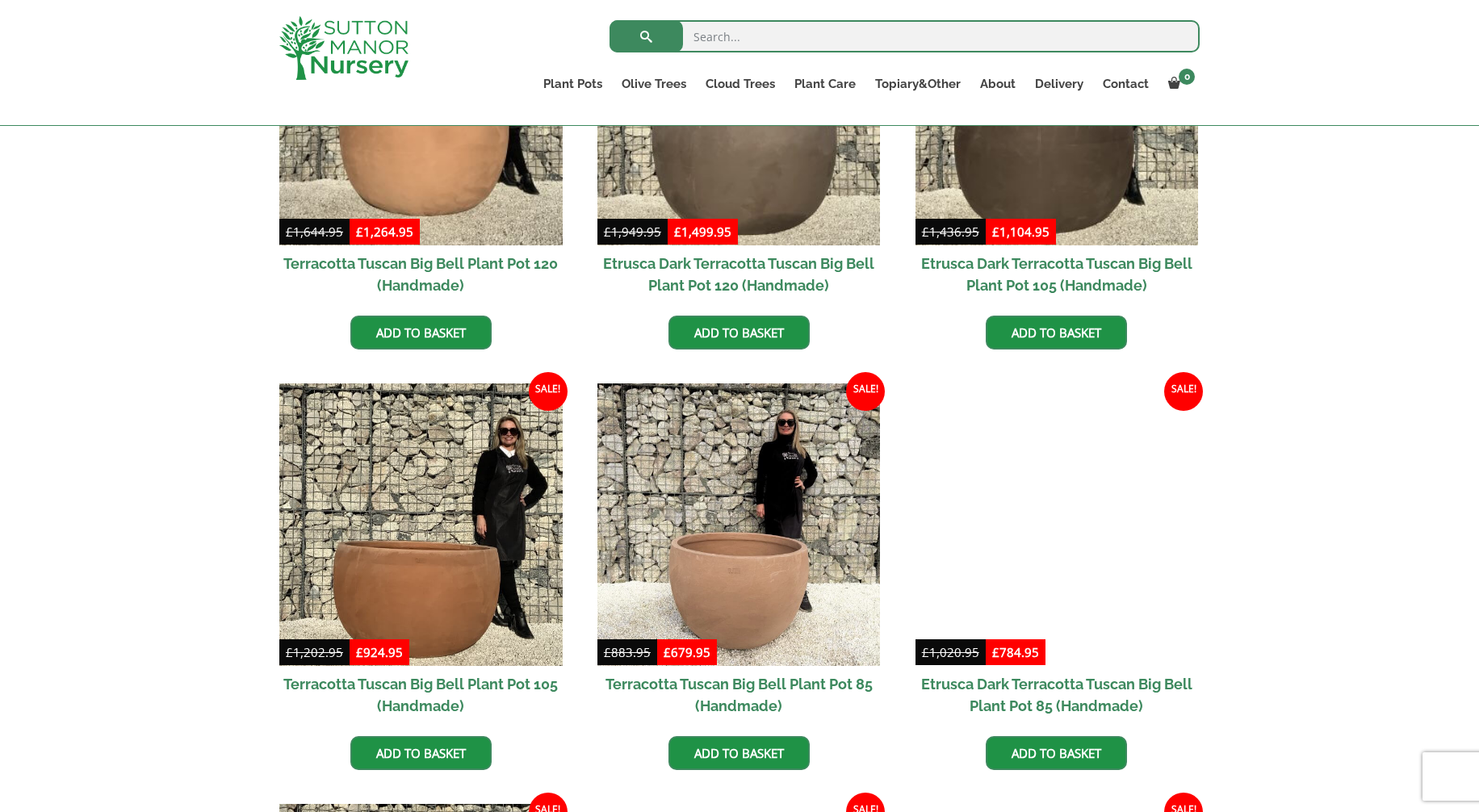
scroll to position [405, 0]
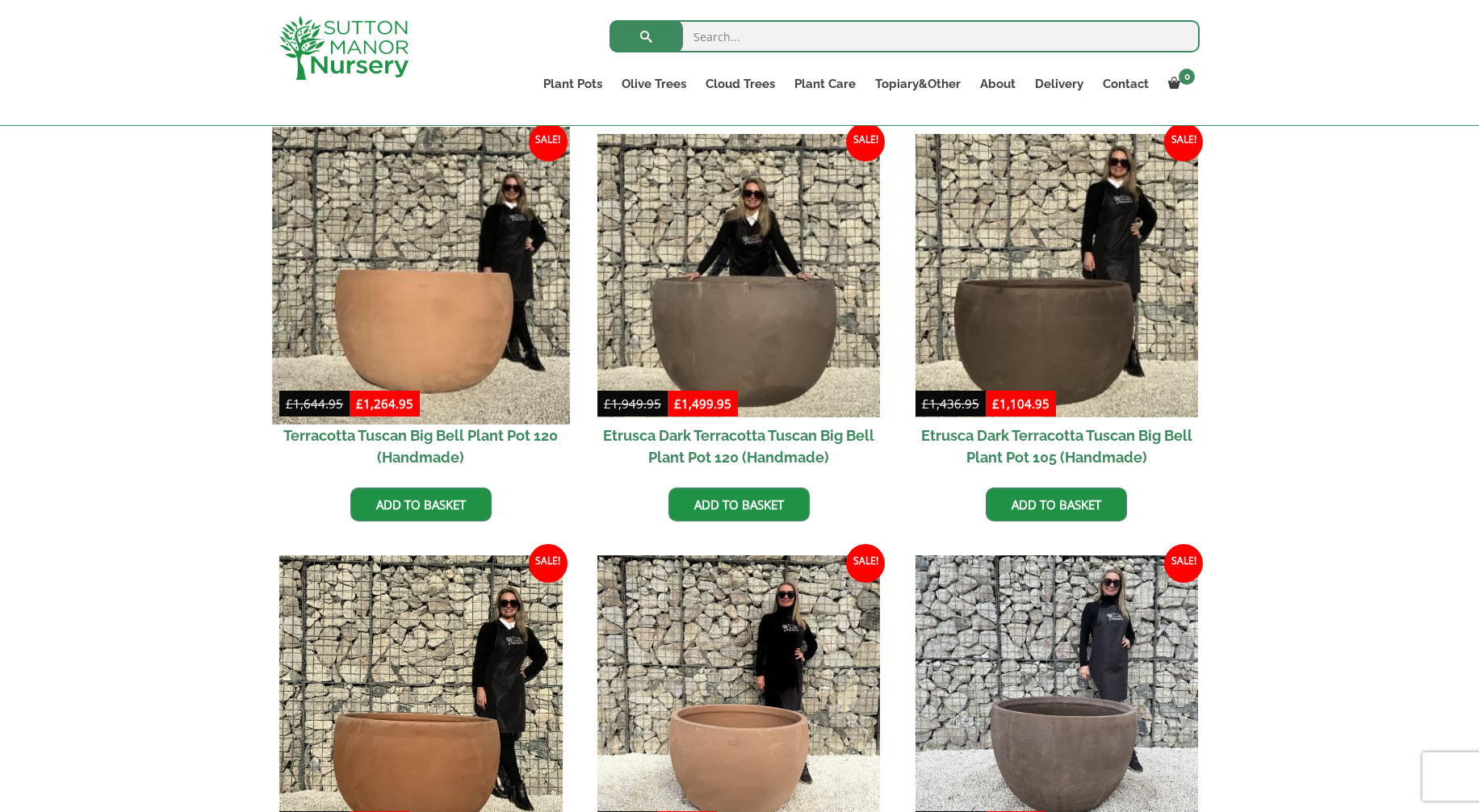
click at [483, 358] on img at bounding box center [420, 275] width 297 height 297
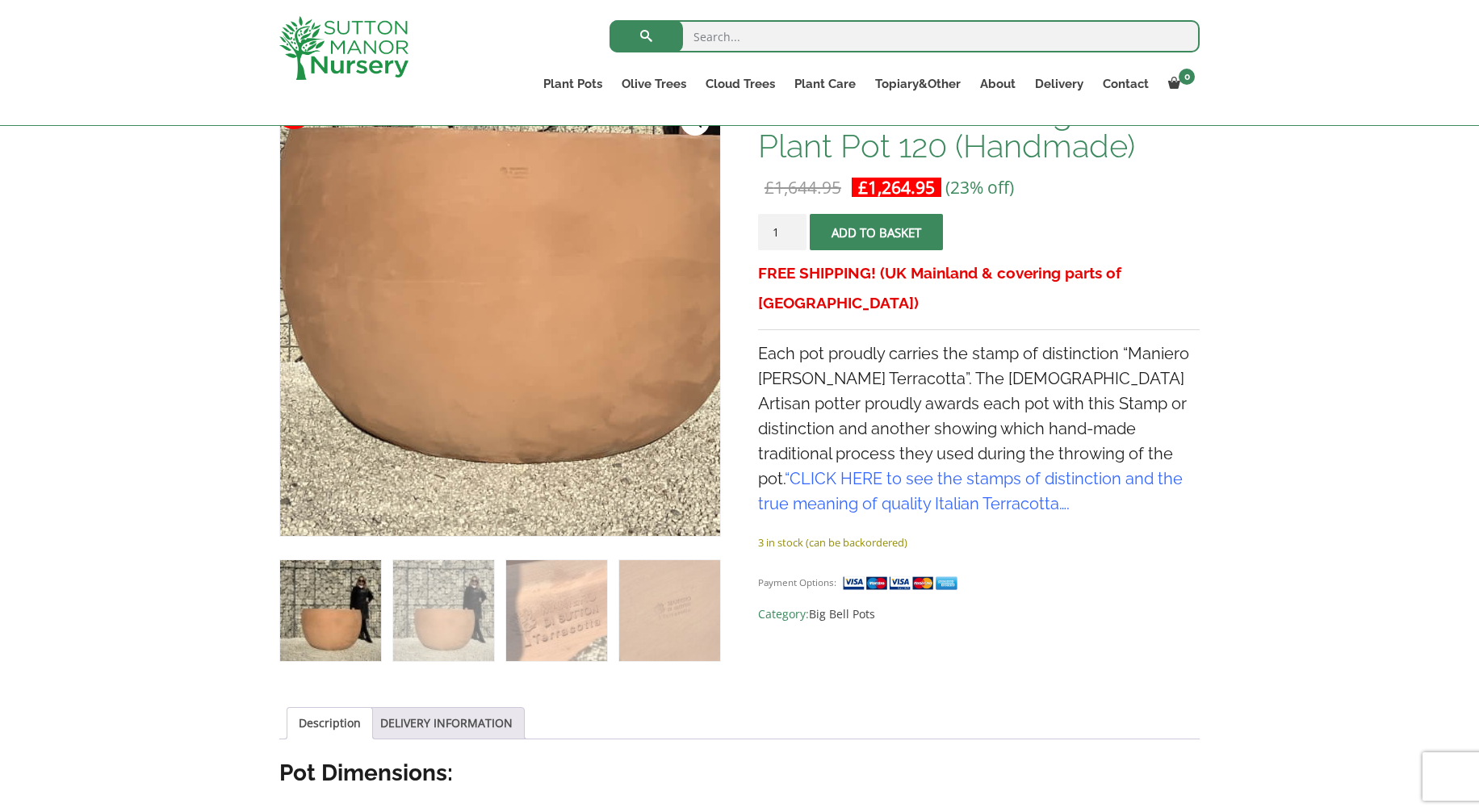
scroll to position [222, 0]
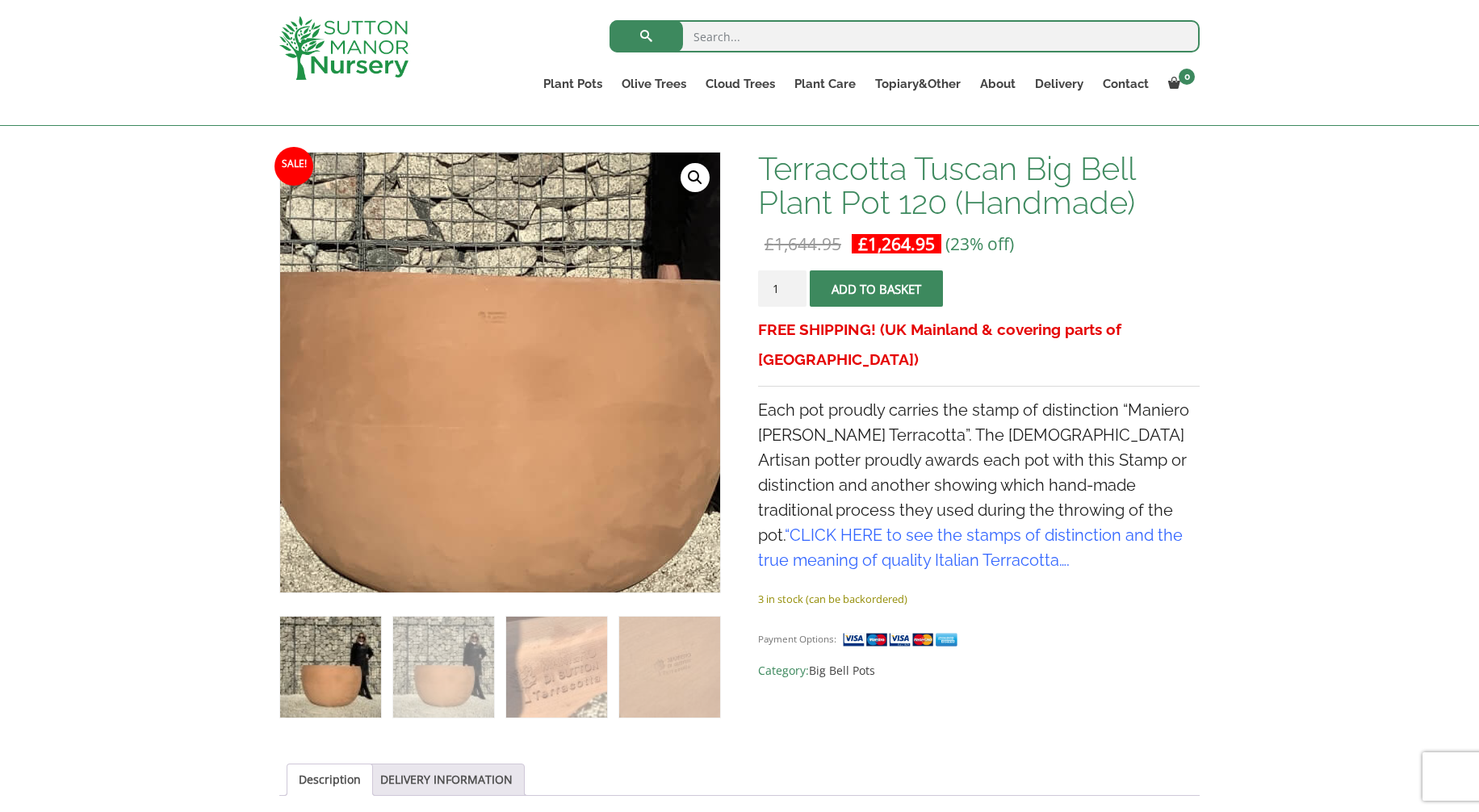
click at [515, 475] on img at bounding box center [487, 288] width 807 height 807
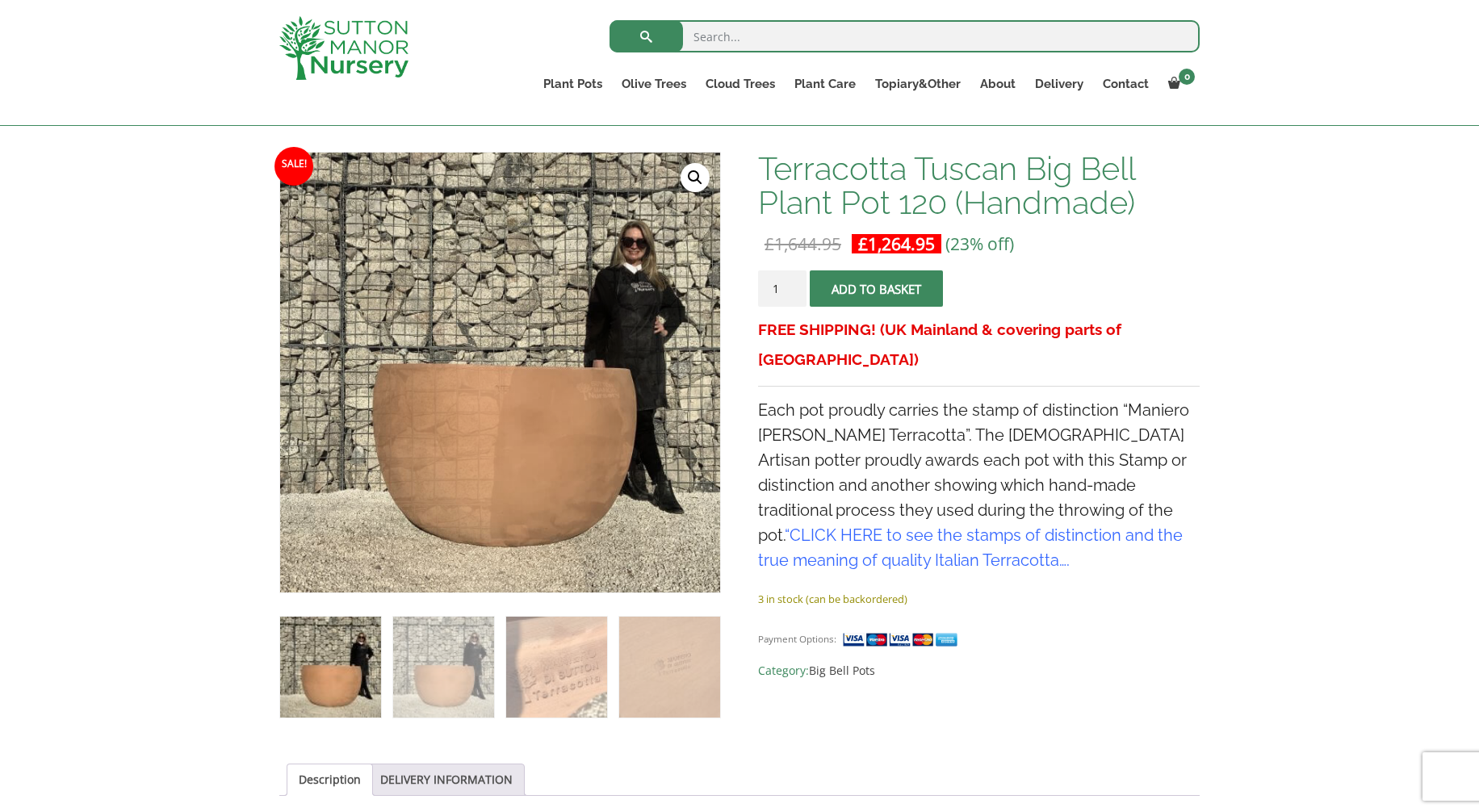
click at [696, 176] on link "🔍" at bounding box center [695, 177] width 29 height 29
